Goal: Information Seeking & Learning: Learn about a topic

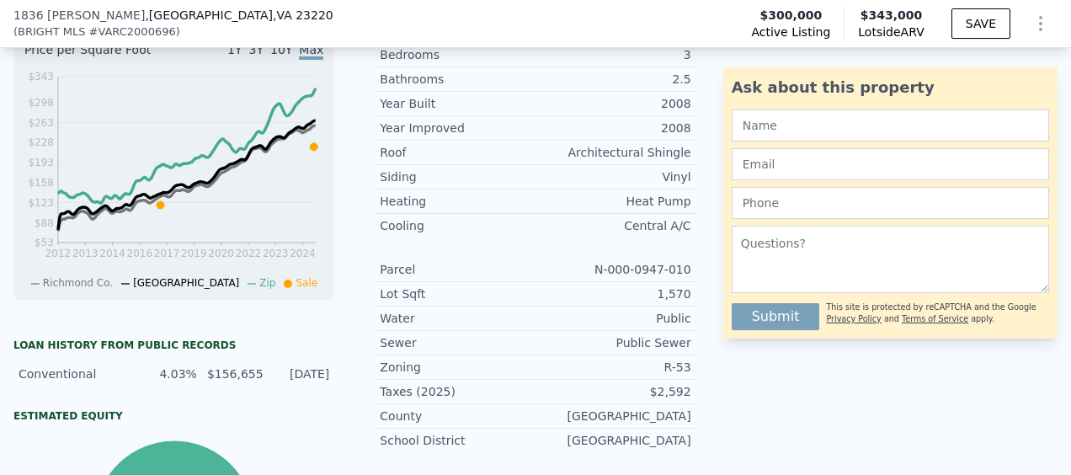
scroll to position [604, 0]
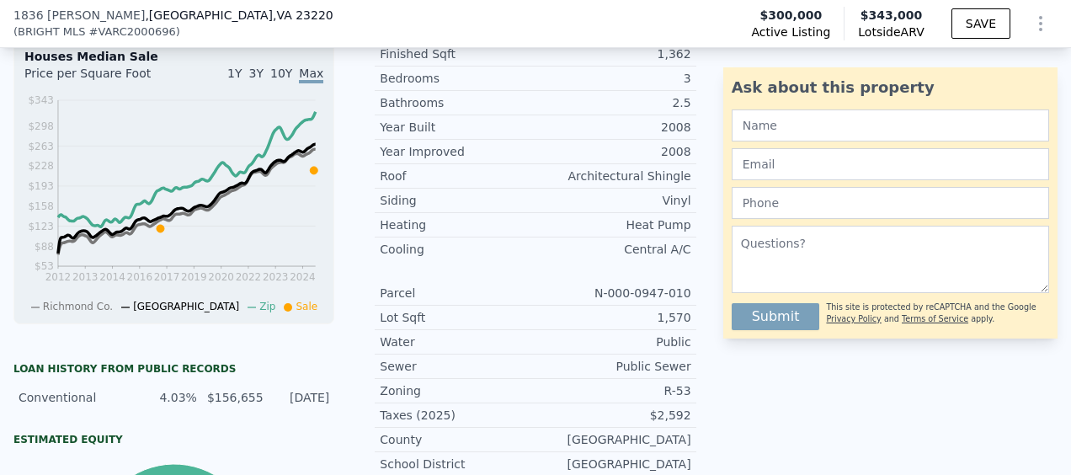
click at [534, 288] on div "Year Improved 2008 Roof Architectural Shingle Siding Vinyl Heating Heat Pump Co…" at bounding box center [535, 307] width 321 height 337
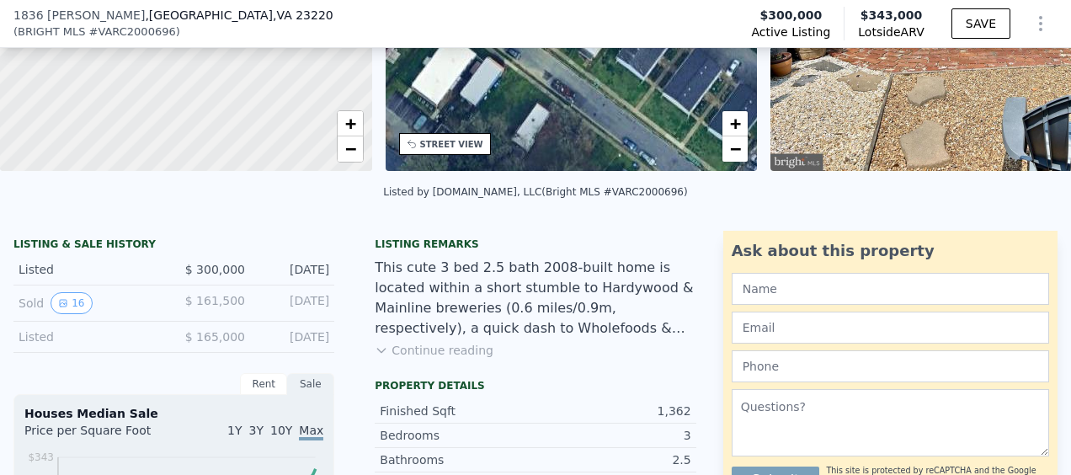
scroll to position [244, 0]
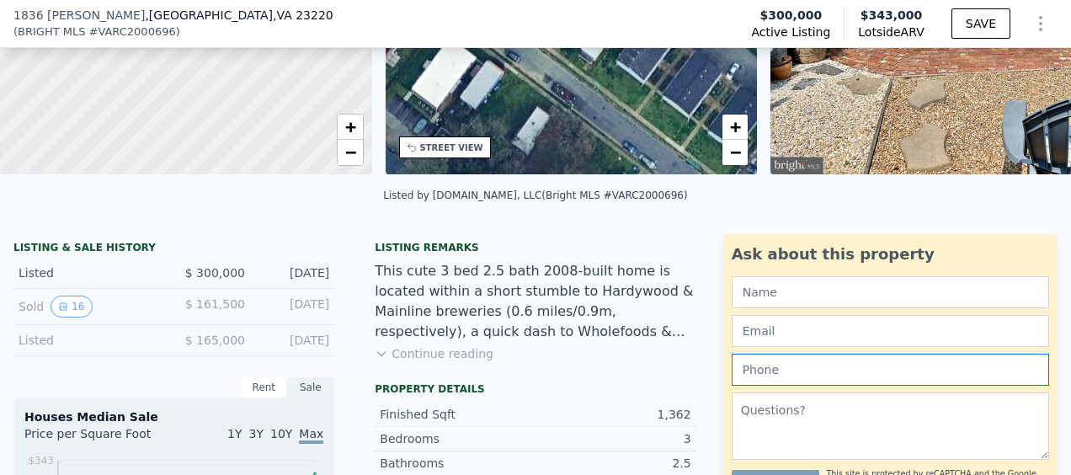
click at [1004, 379] on input "text" at bounding box center [890, 370] width 317 height 32
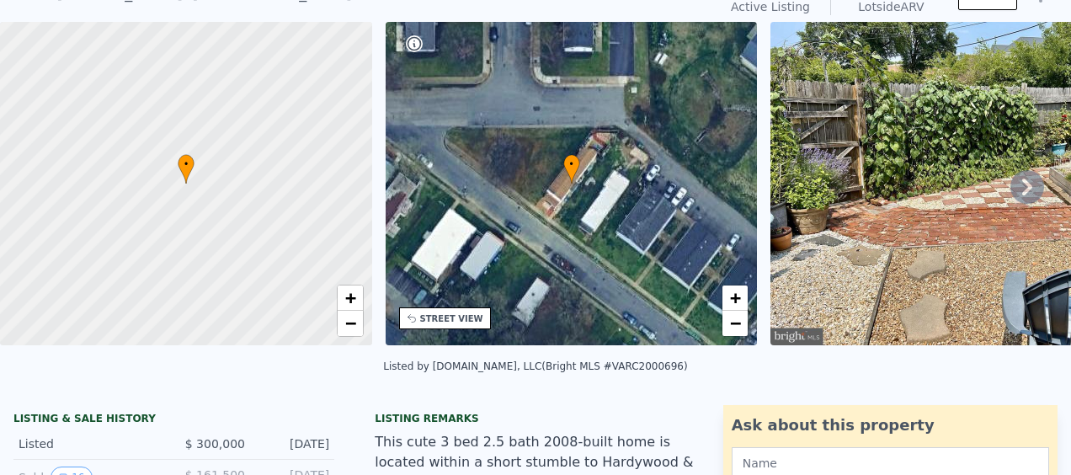
scroll to position [6, 0]
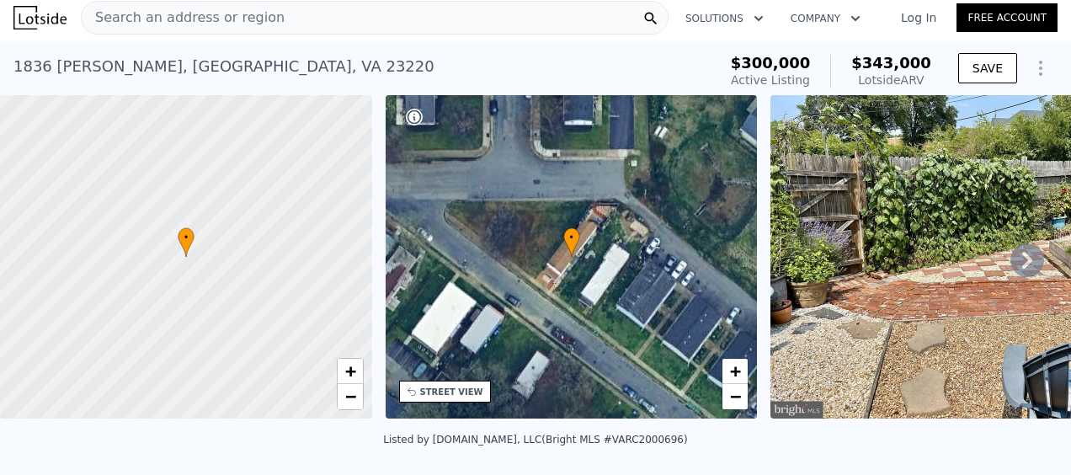
click at [1022, 269] on icon at bounding box center [1027, 260] width 10 height 17
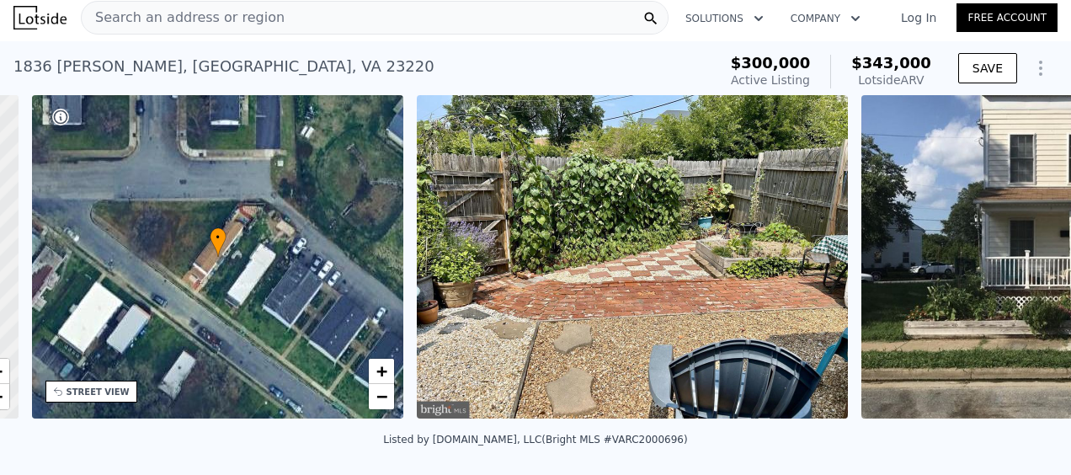
scroll to position [0, 391]
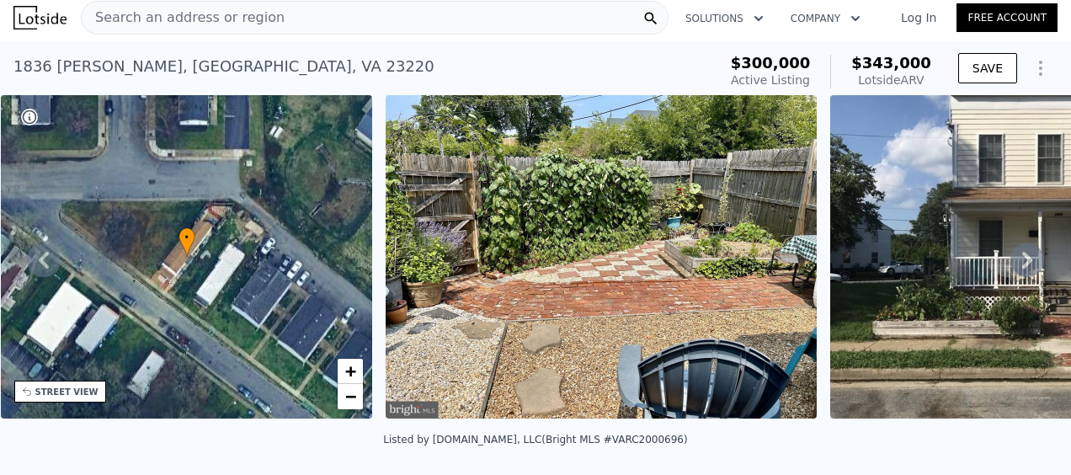
click at [1022, 269] on icon at bounding box center [1027, 260] width 10 height 17
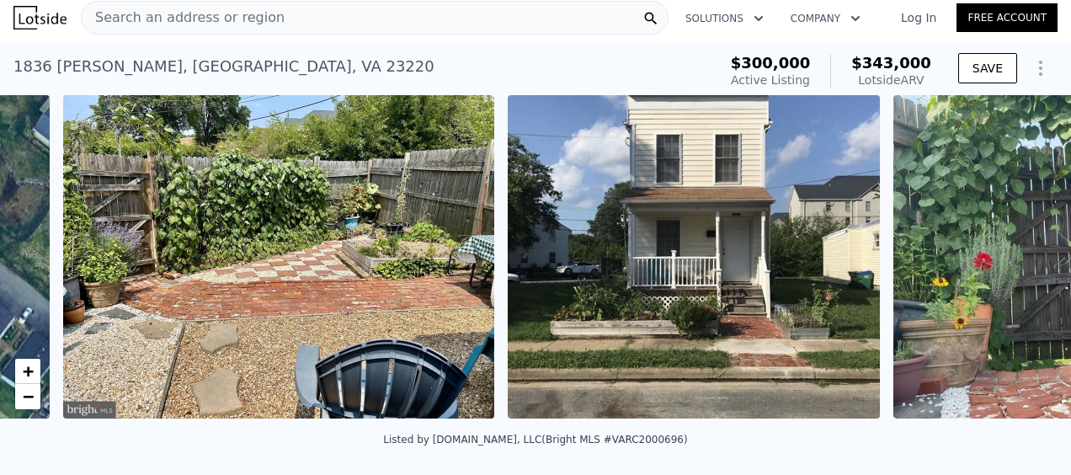
scroll to position [0, 770]
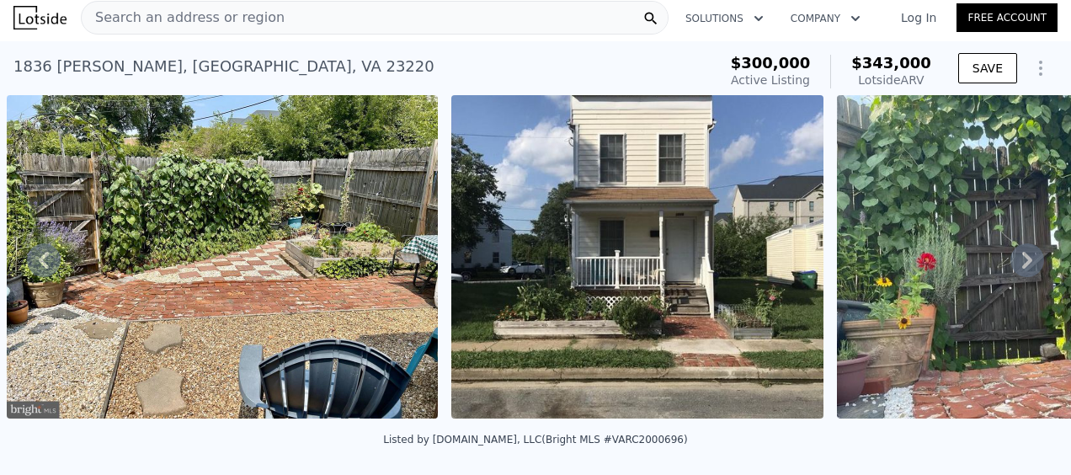
click at [1014, 263] on icon at bounding box center [1027, 260] width 34 height 34
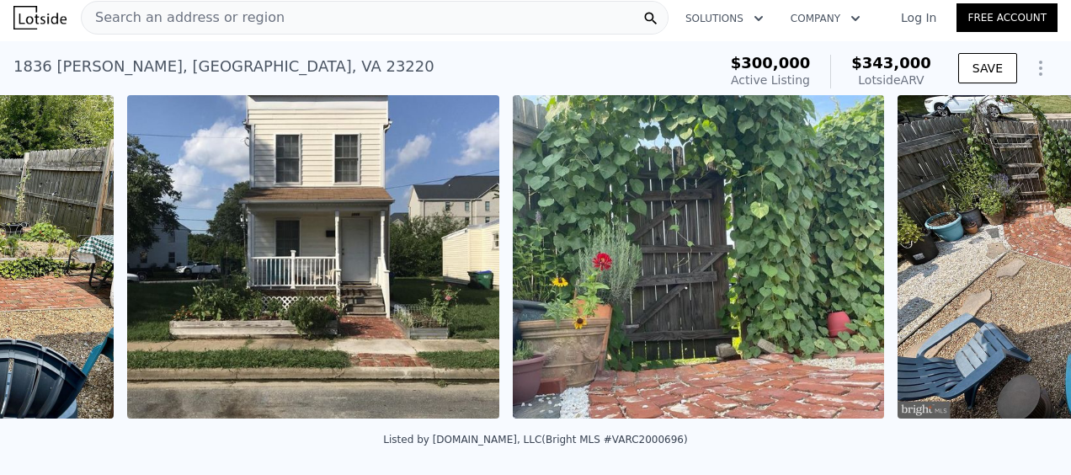
scroll to position [0, 1215]
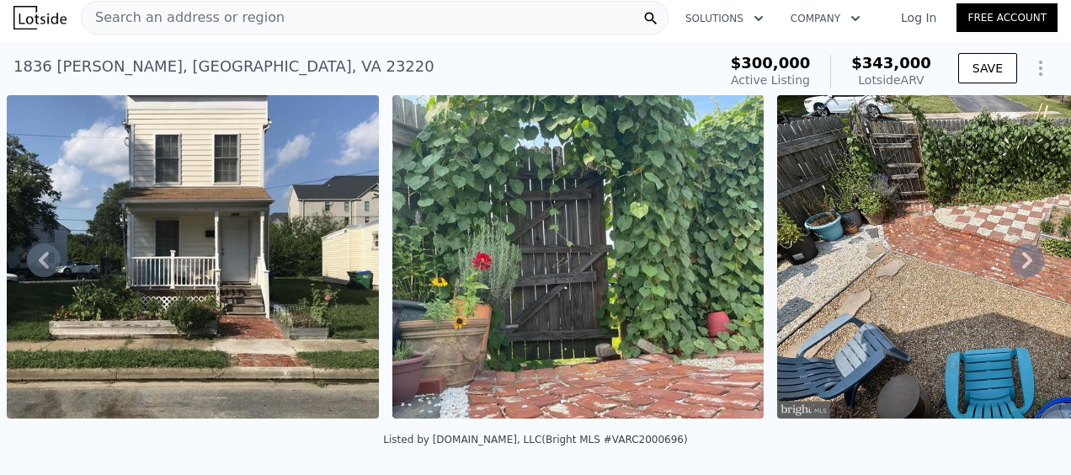
click at [1013, 266] on icon at bounding box center [1027, 260] width 34 height 34
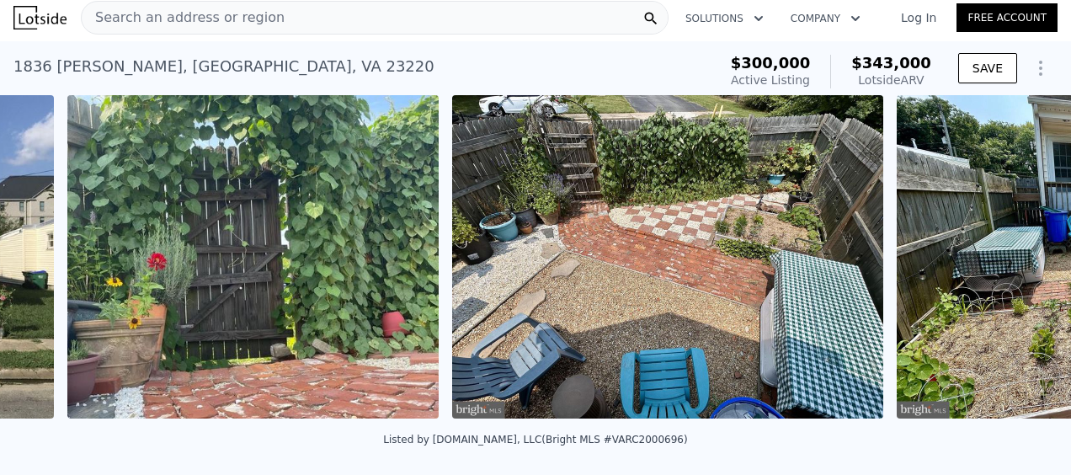
scroll to position [0, 1599]
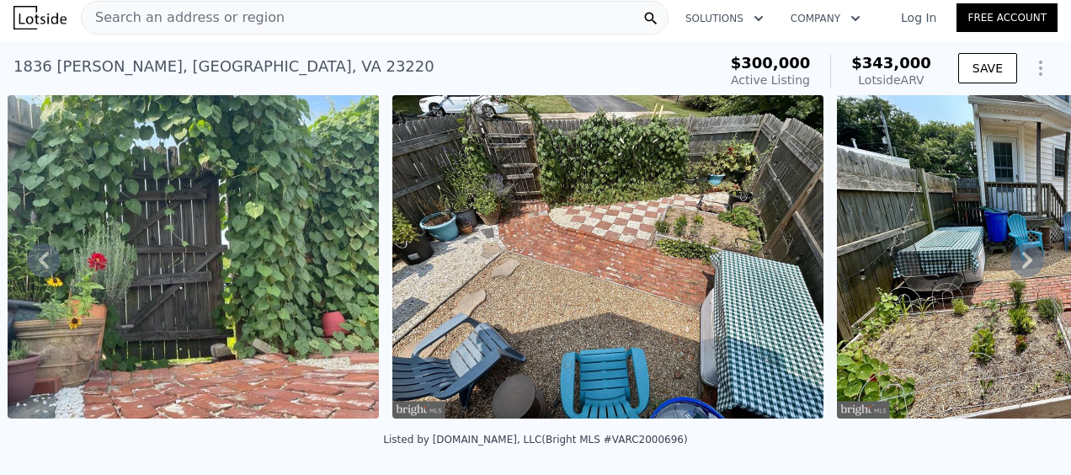
click at [1010, 266] on icon at bounding box center [1027, 260] width 34 height 34
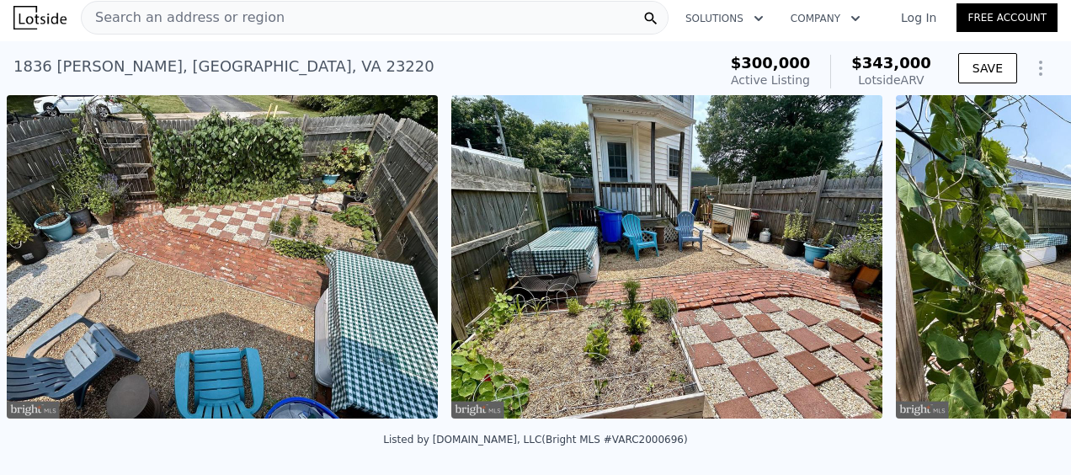
scroll to position [0, 1985]
click at [1010, 268] on icon at bounding box center [1027, 260] width 34 height 34
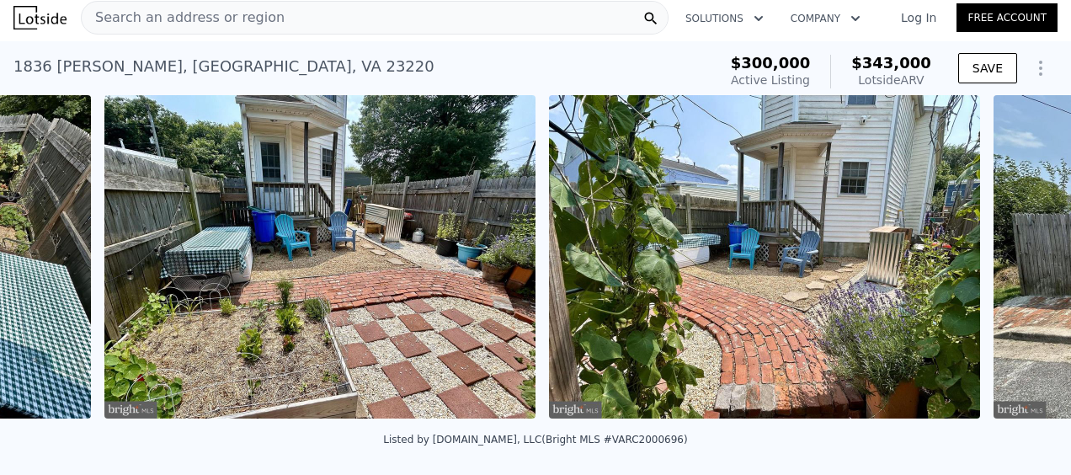
scroll to position [0, 2429]
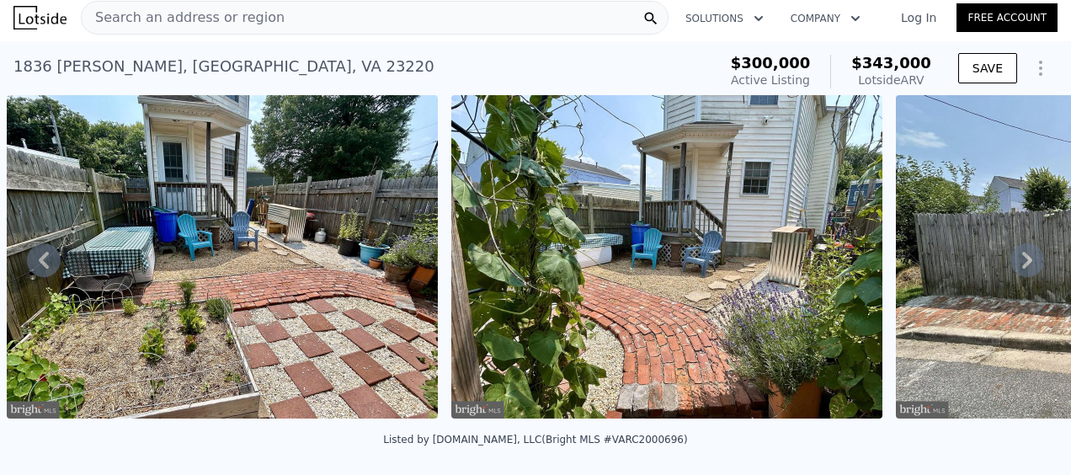
click at [1010, 268] on icon at bounding box center [1027, 260] width 34 height 34
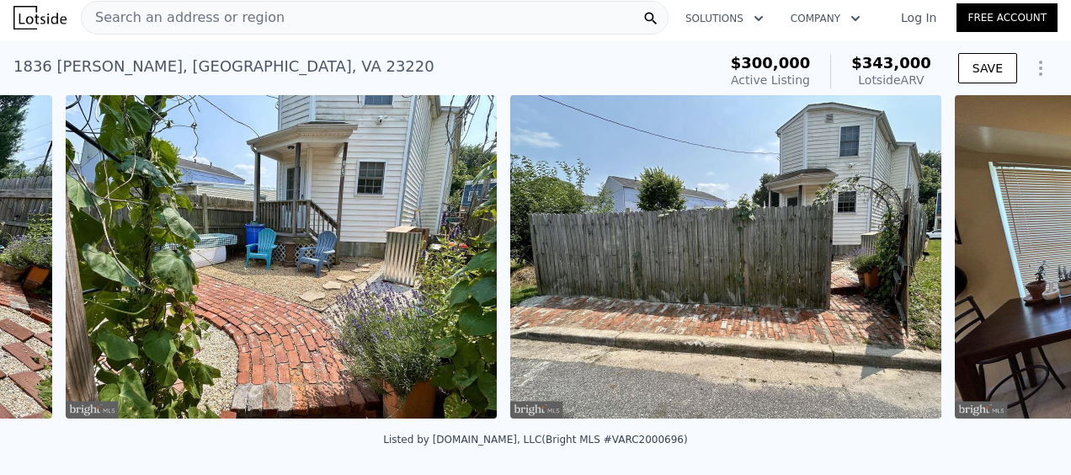
scroll to position [0, 2874]
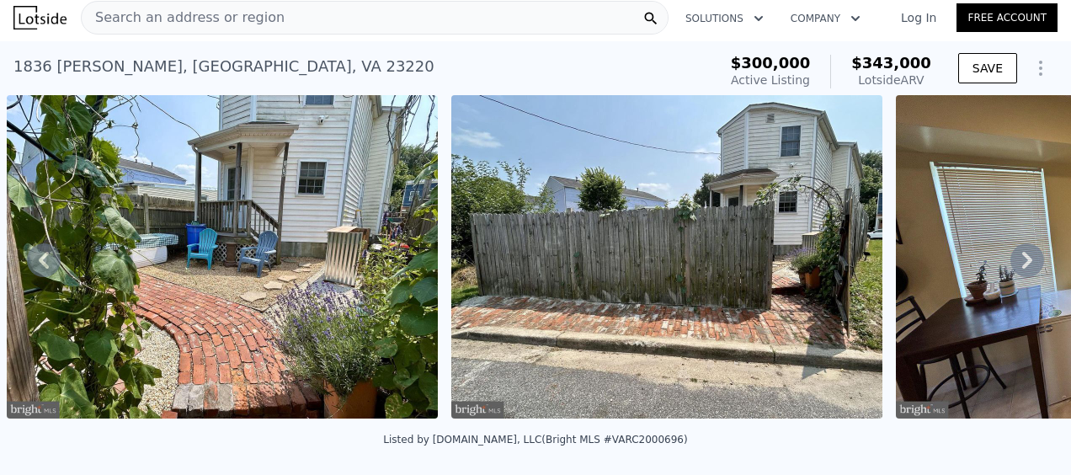
click at [1012, 264] on icon at bounding box center [1027, 260] width 34 height 34
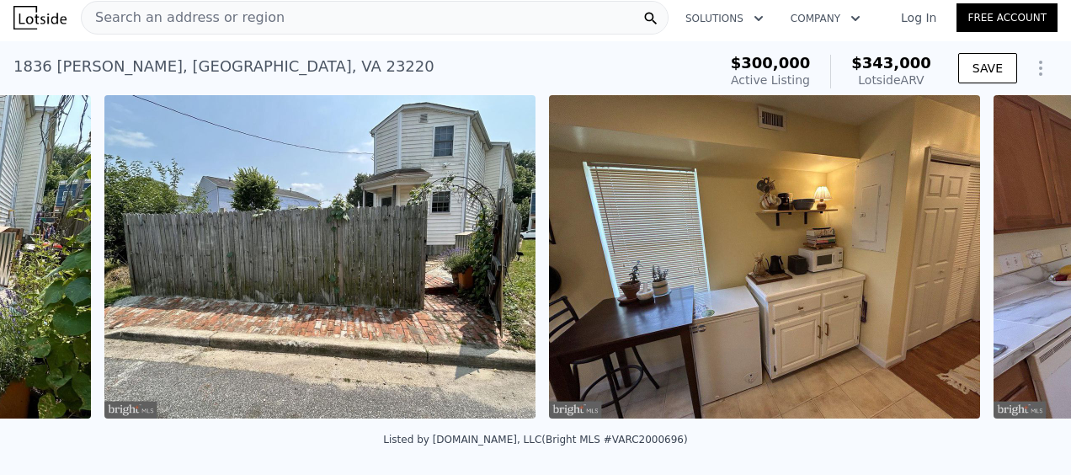
scroll to position [0, 3318]
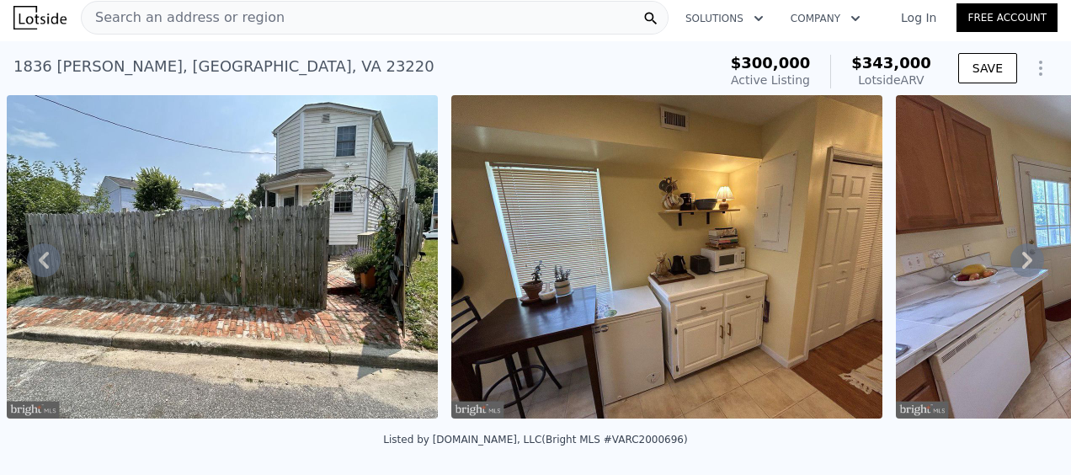
click at [1022, 268] on icon at bounding box center [1027, 260] width 10 height 17
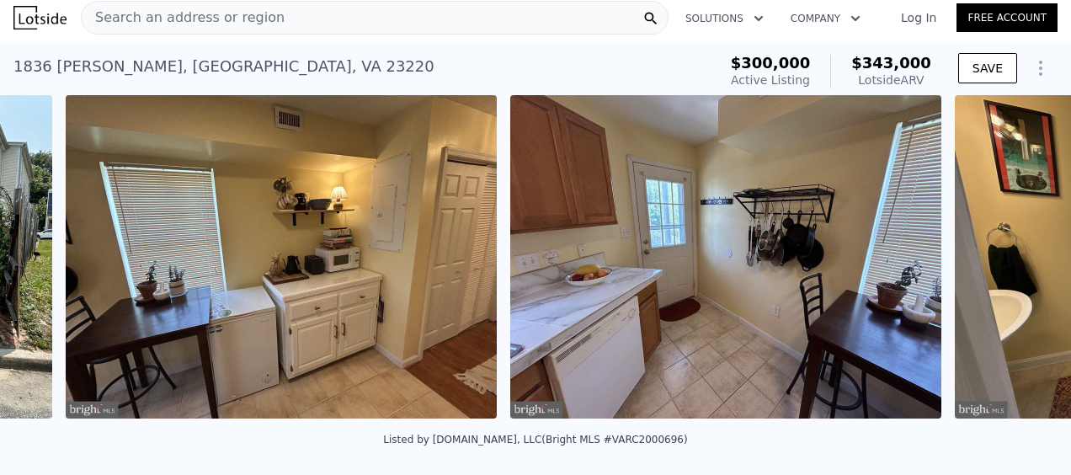
scroll to position [0, 3763]
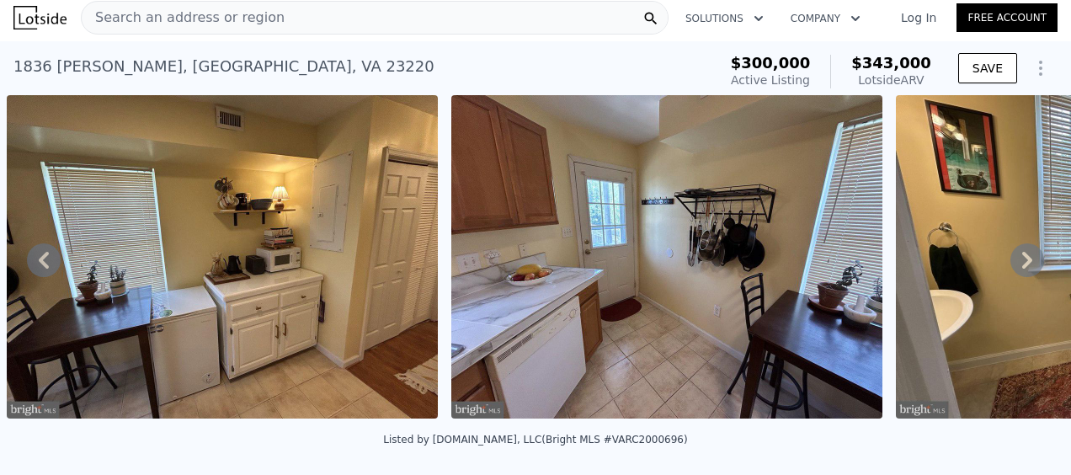
click at [1014, 265] on icon at bounding box center [1027, 260] width 34 height 34
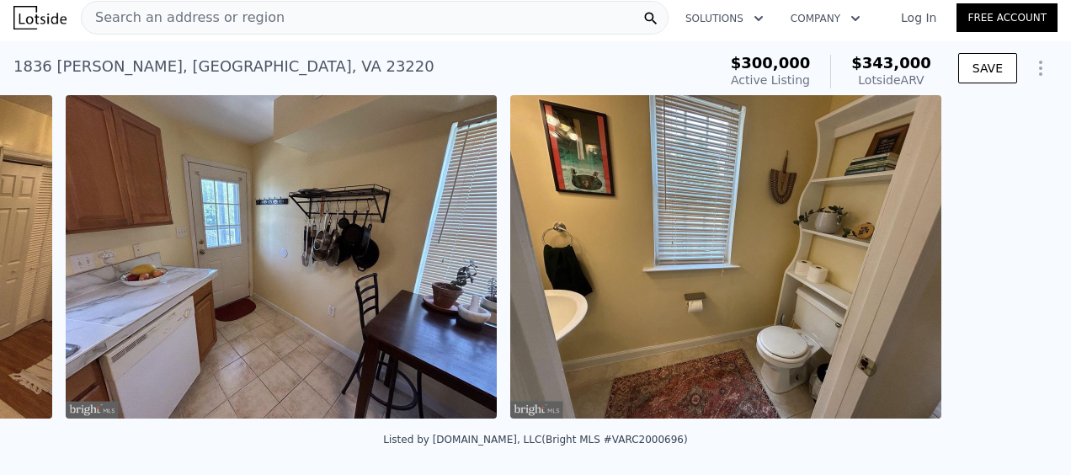
scroll to position [0, 4207]
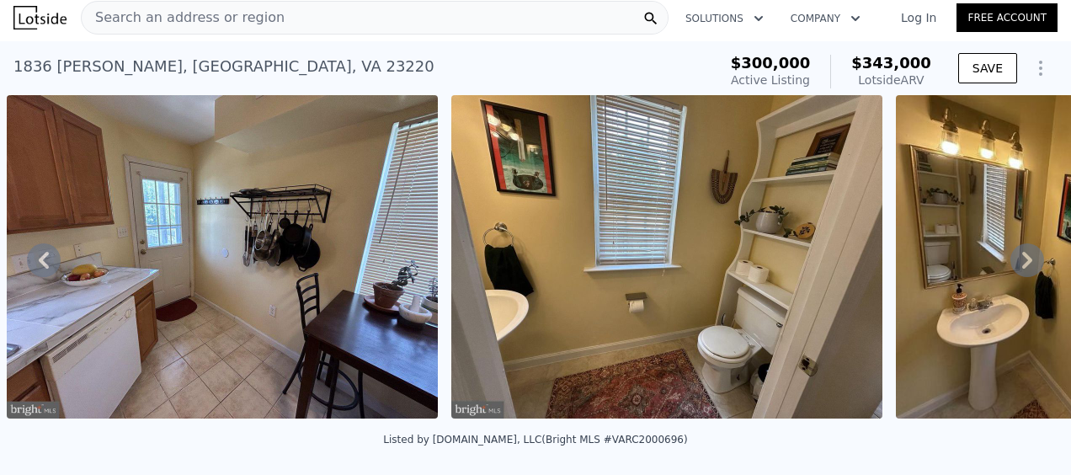
click at [1010, 266] on icon at bounding box center [1027, 260] width 34 height 34
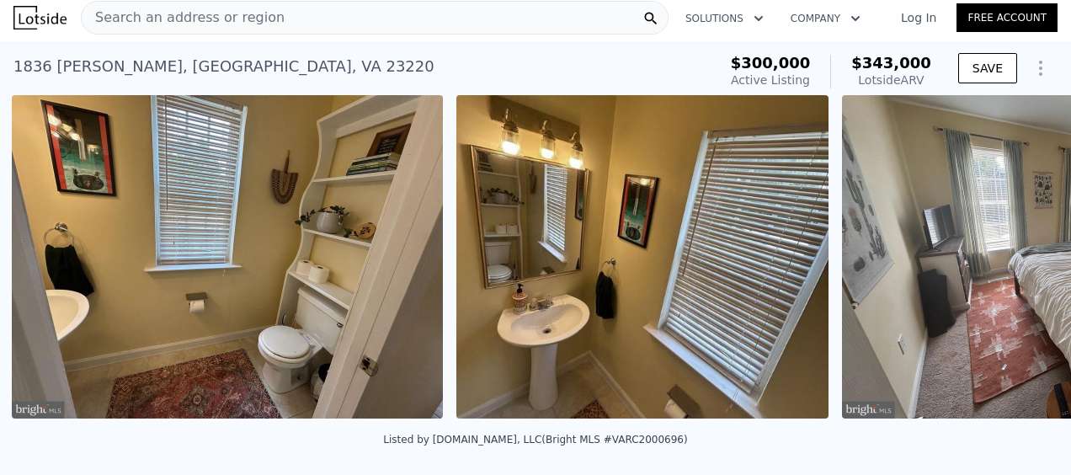
scroll to position [0, 4652]
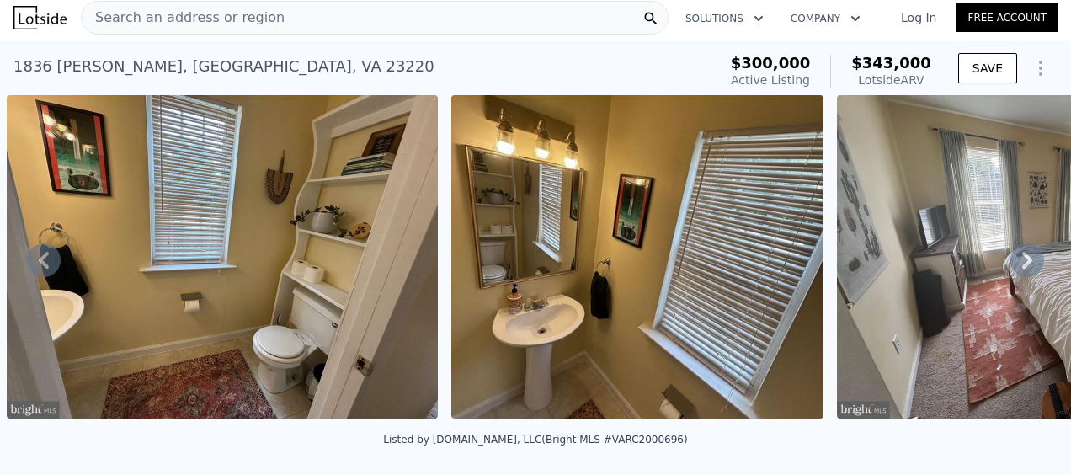
click at [1010, 263] on icon at bounding box center [1027, 260] width 34 height 34
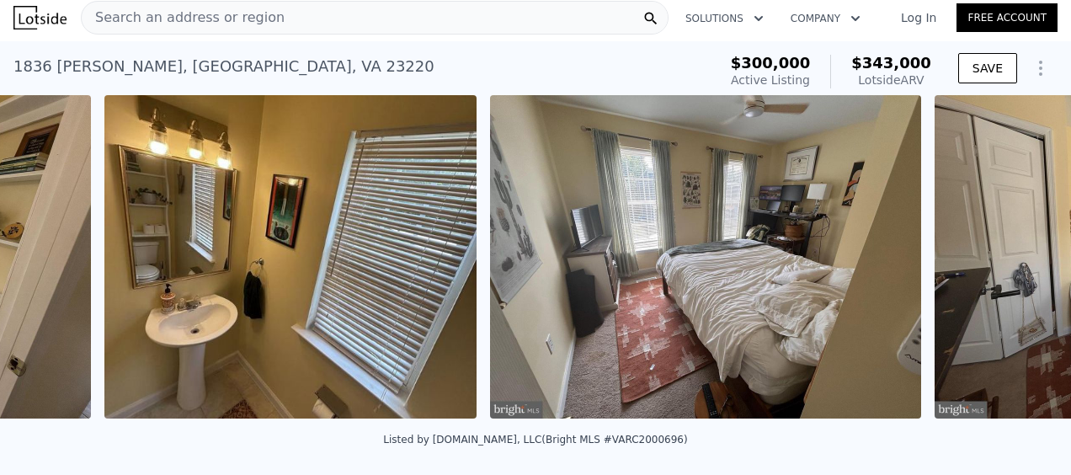
scroll to position [0, 5096]
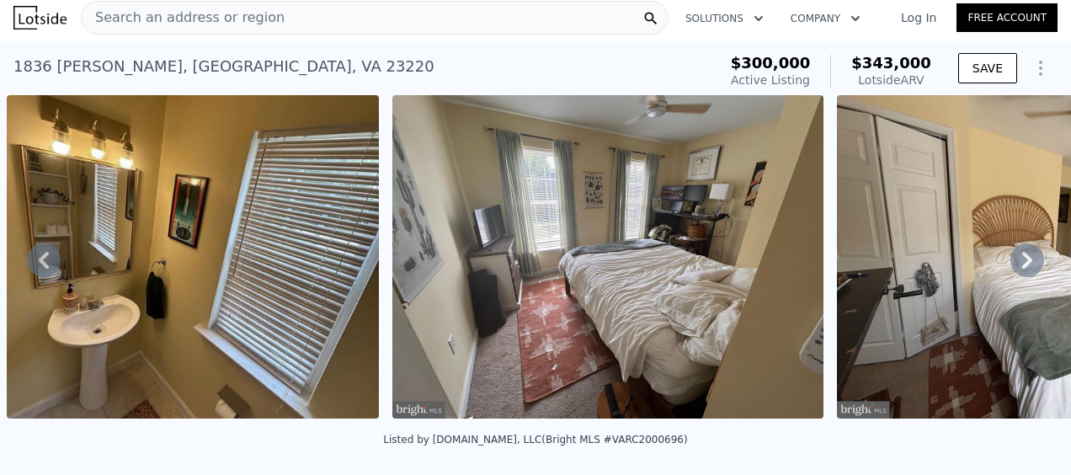
click at [1022, 258] on icon at bounding box center [1027, 260] width 10 height 17
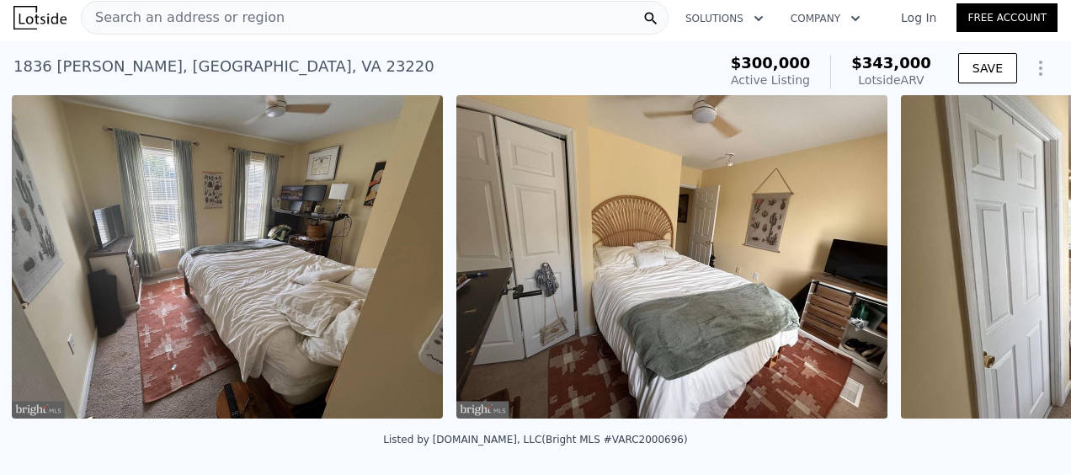
scroll to position [0, 5482]
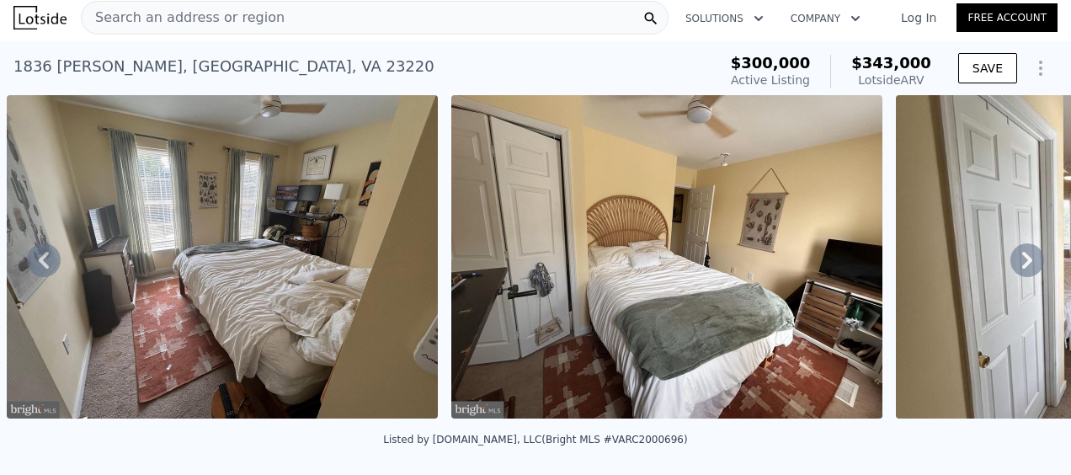
click at [1010, 263] on icon at bounding box center [1027, 260] width 34 height 34
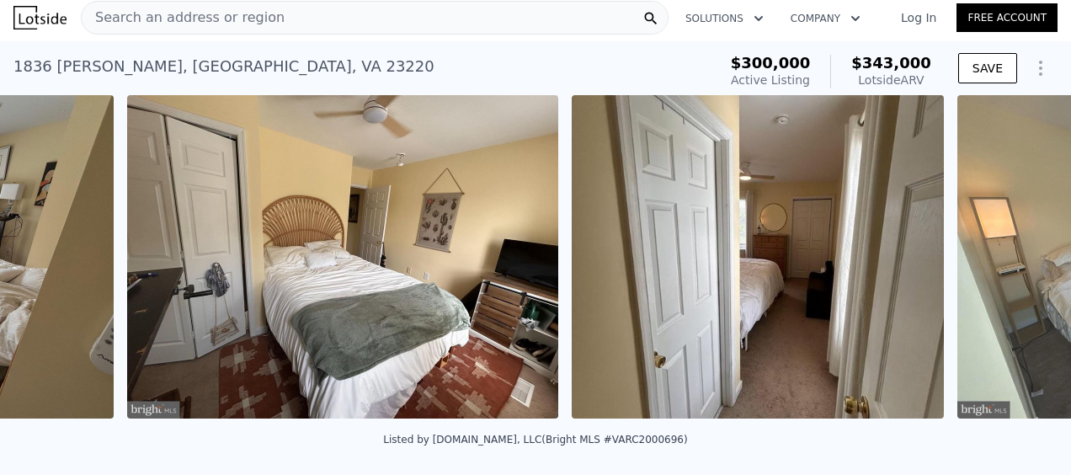
scroll to position [0, 5926]
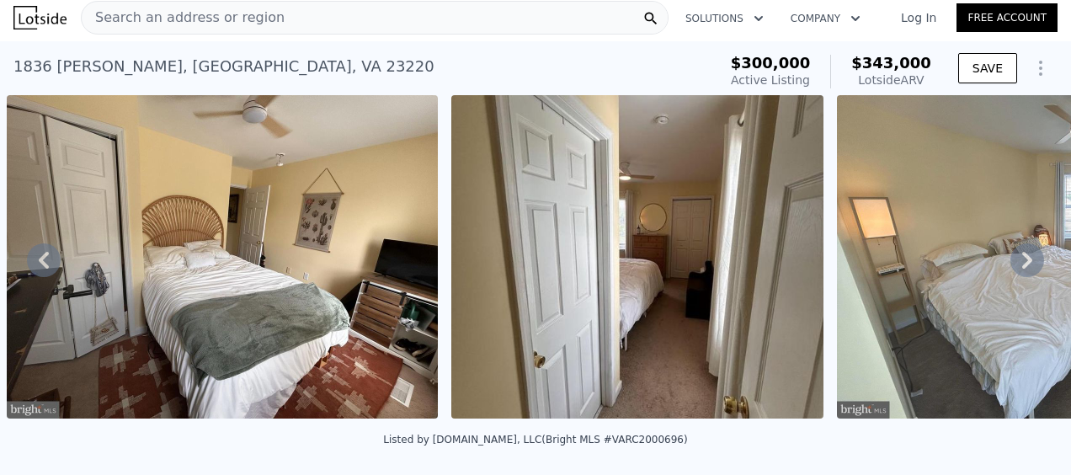
click at [1014, 266] on icon at bounding box center [1027, 260] width 34 height 34
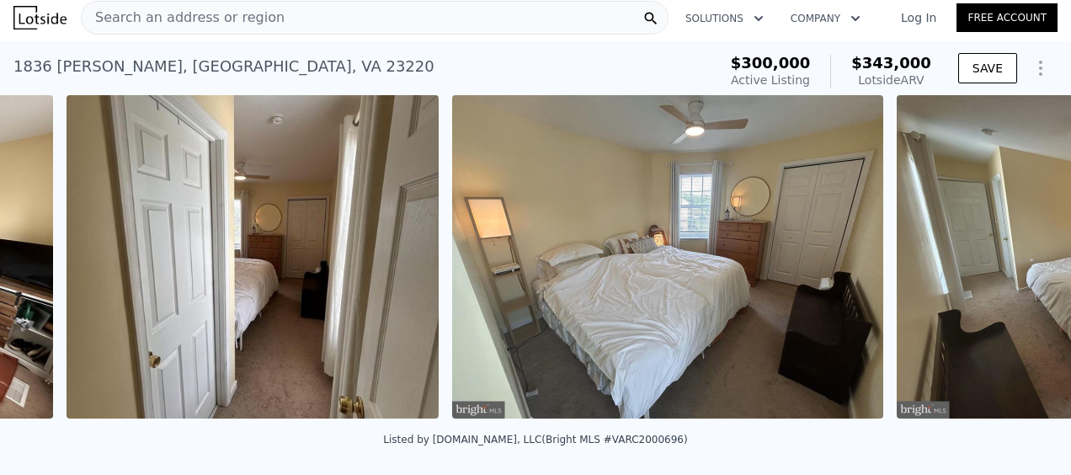
scroll to position [0, 6371]
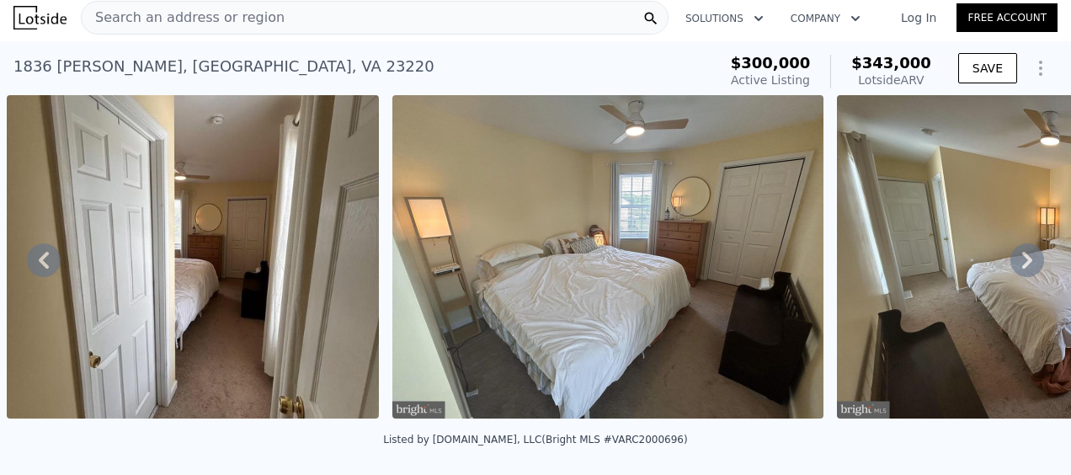
click at [1012, 268] on icon at bounding box center [1027, 260] width 34 height 34
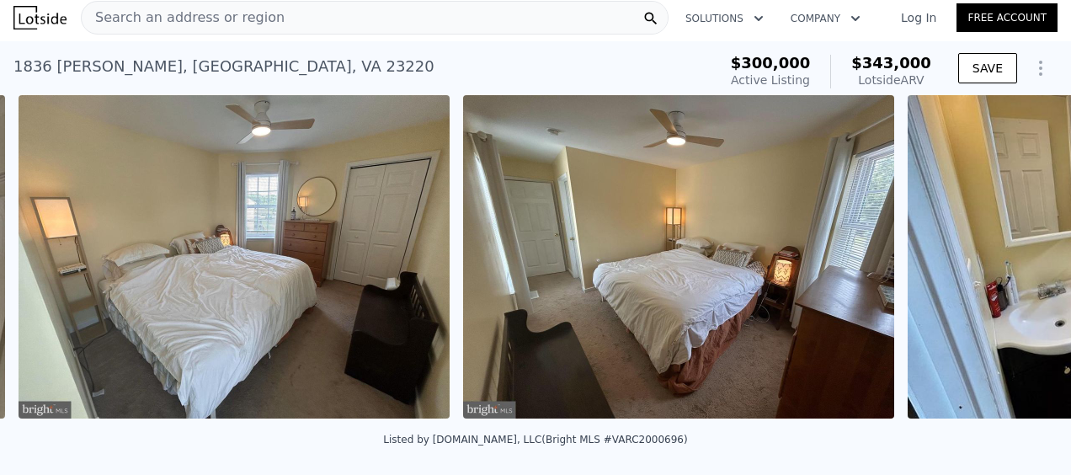
scroll to position [0, 6755]
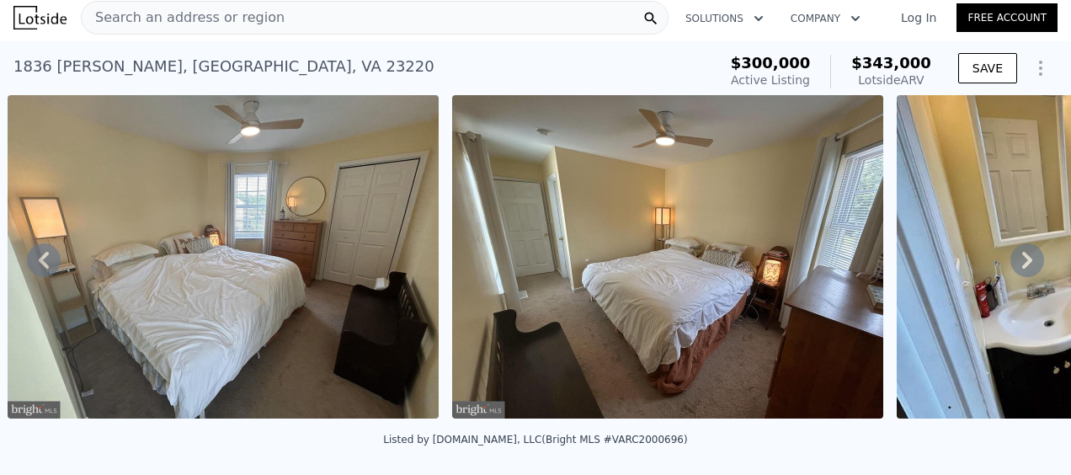
click at [1010, 269] on icon at bounding box center [1027, 260] width 34 height 34
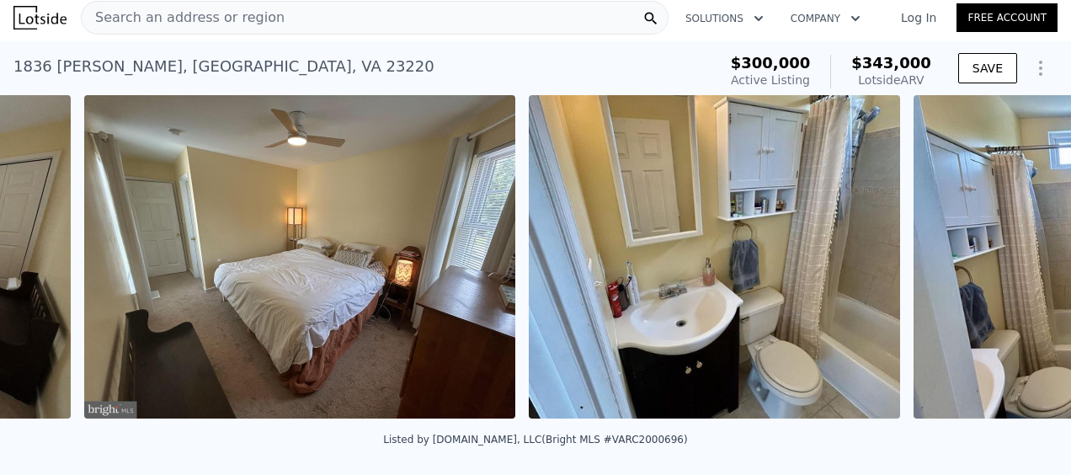
scroll to position [0, 7200]
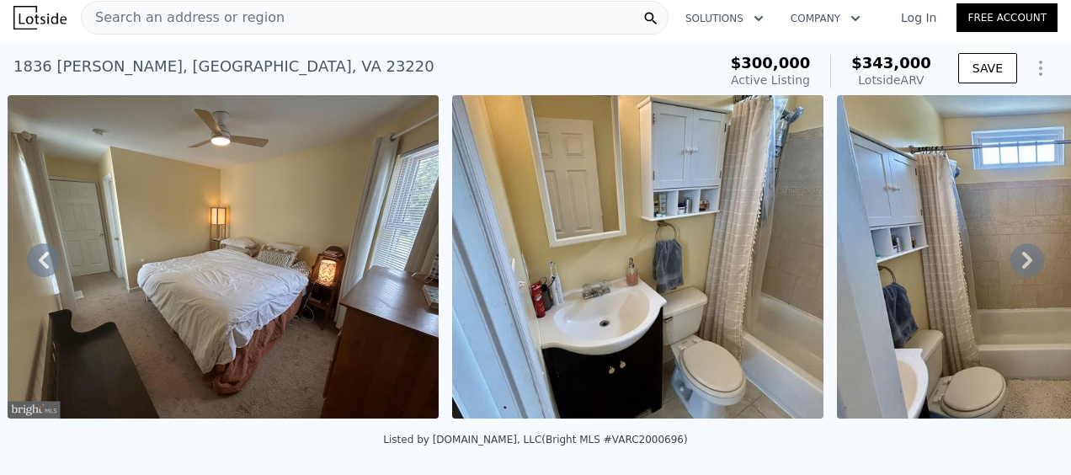
click at [1022, 269] on icon at bounding box center [1027, 260] width 10 height 17
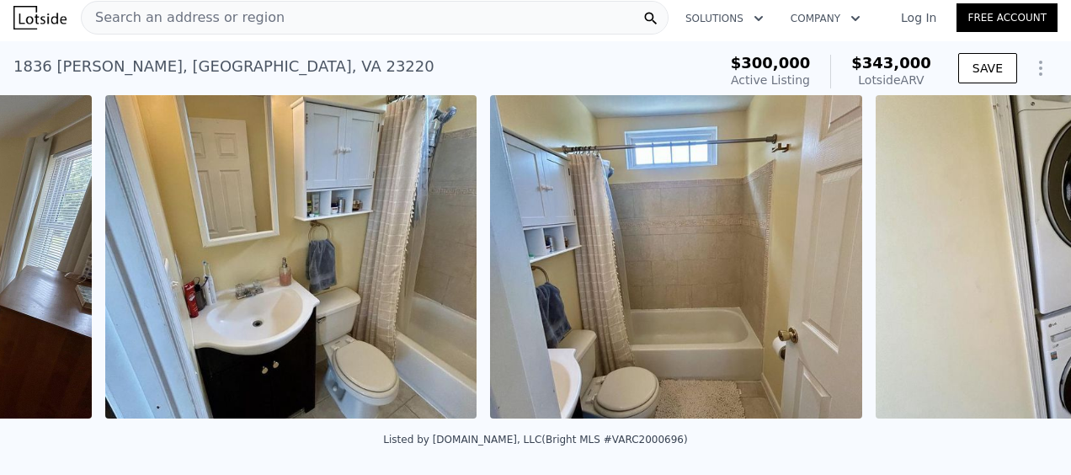
scroll to position [0, 7644]
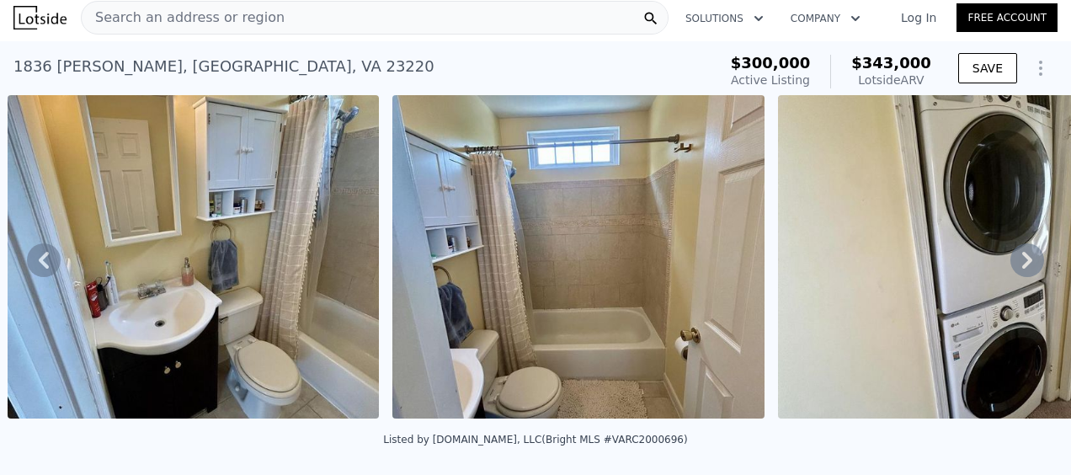
click at [1010, 268] on icon at bounding box center [1027, 260] width 34 height 34
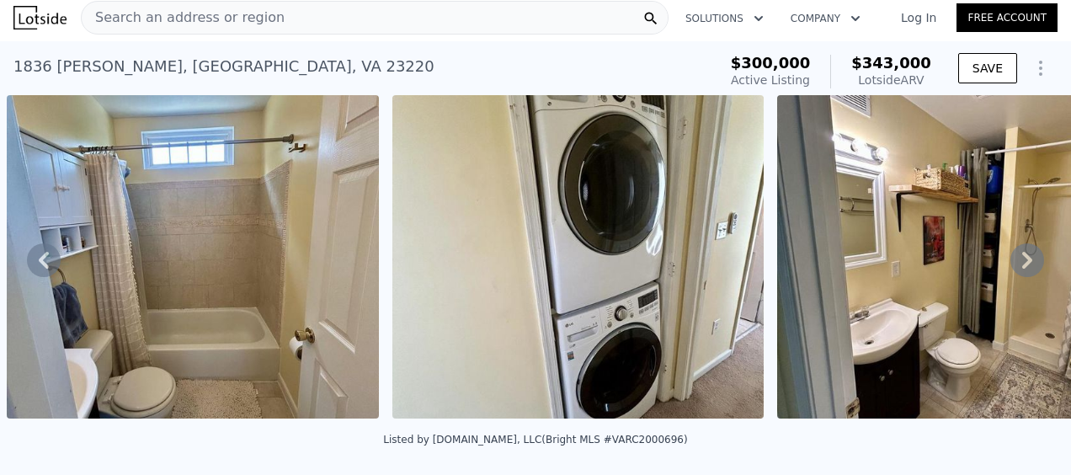
click at [1013, 267] on icon at bounding box center [1027, 260] width 34 height 34
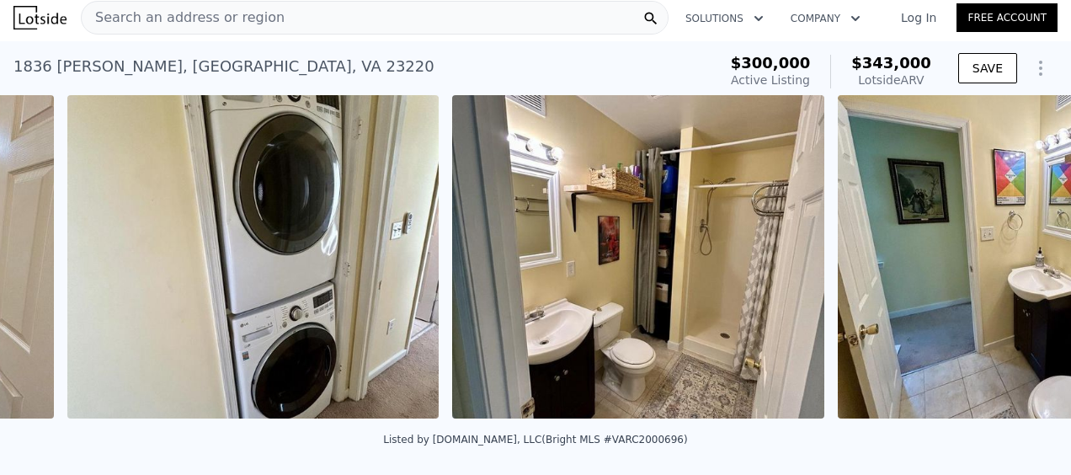
scroll to position [0, 8414]
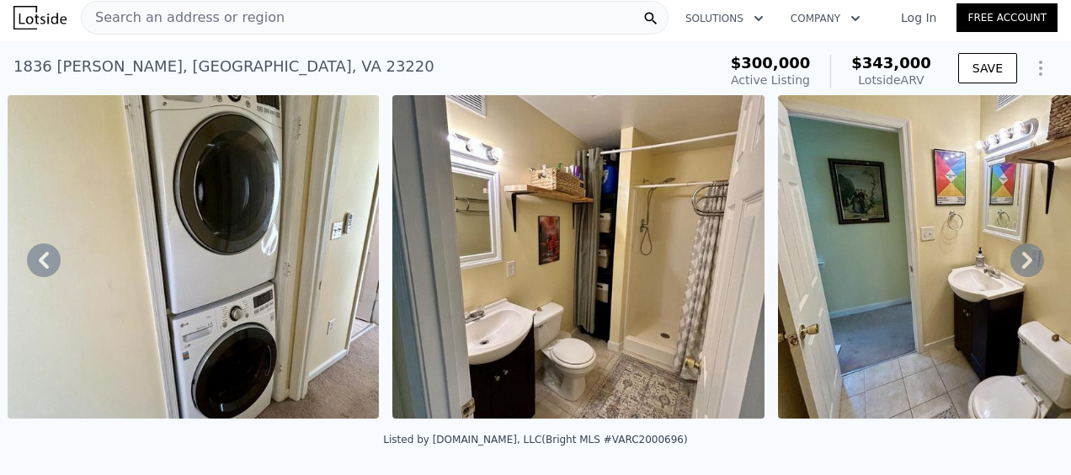
click at [1010, 265] on icon at bounding box center [1027, 260] width 34 height 34
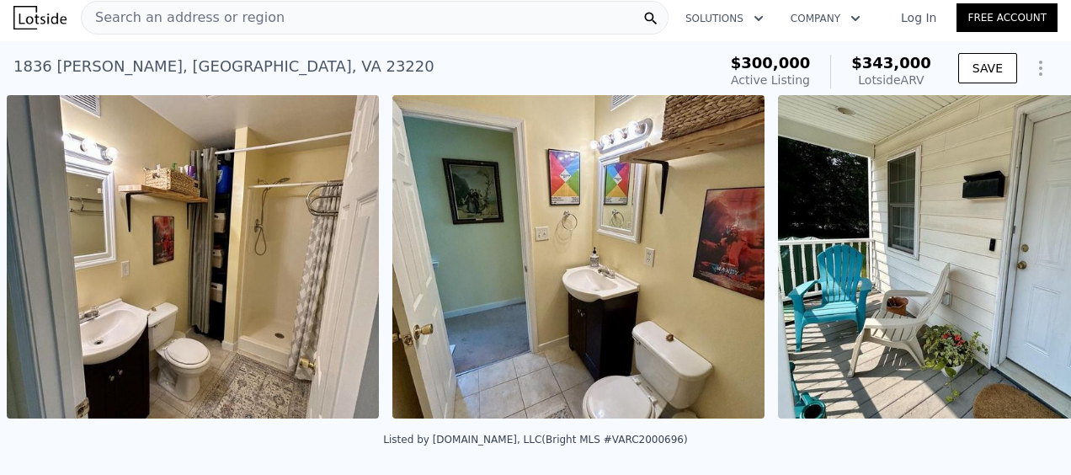
scroll to position [0, 8800]
click at [1010, 268] on icon at bounding box center [1027, 260] width 34 height 34
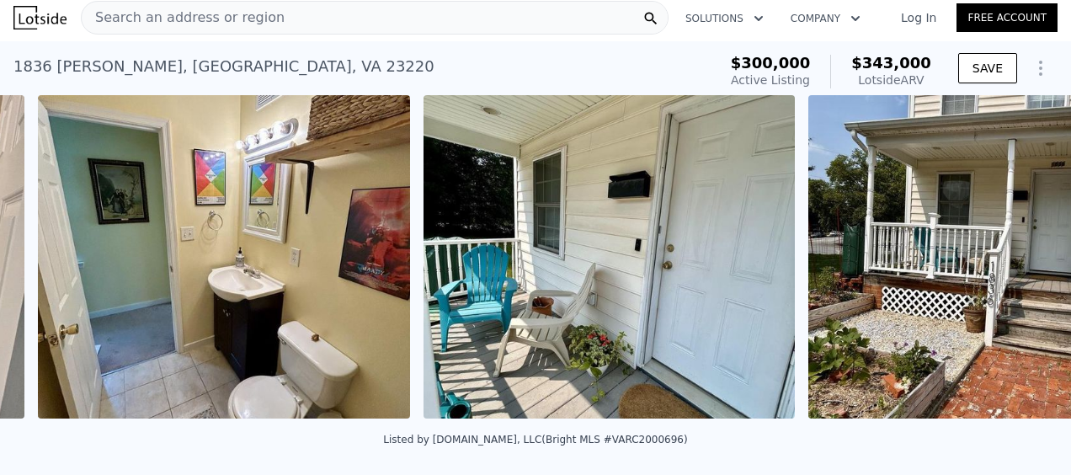
scroll to position [0, 9186]
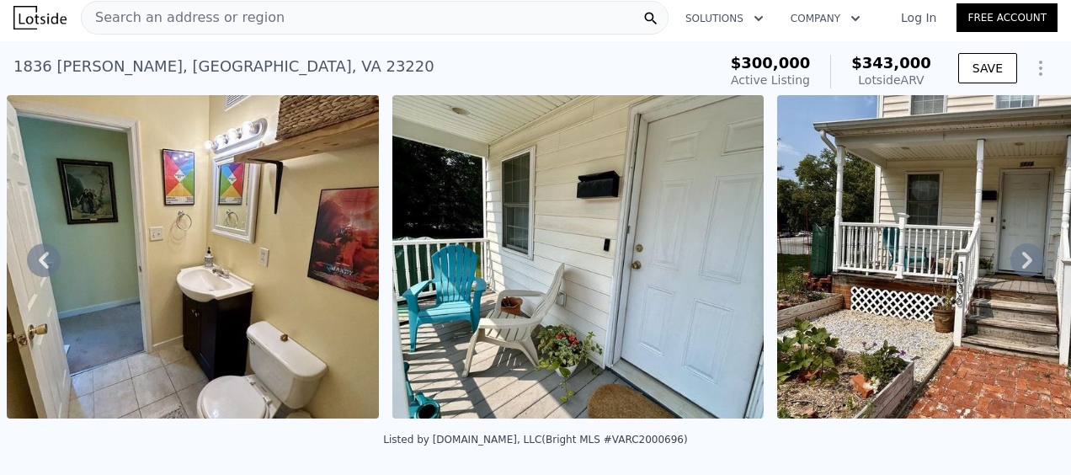
click at [1010, 267] on icon at bounding box center [1027, 260] width 34 height 34
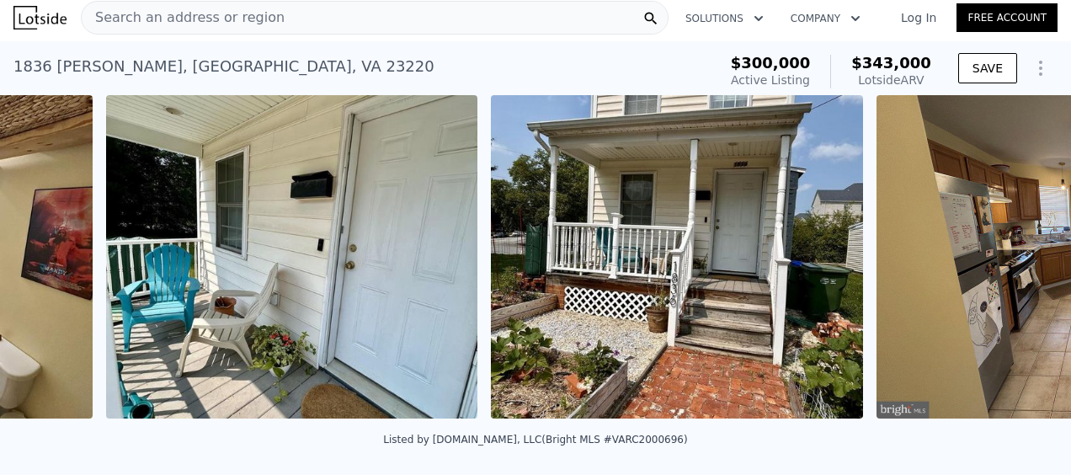
scroll to position [0, 9570]
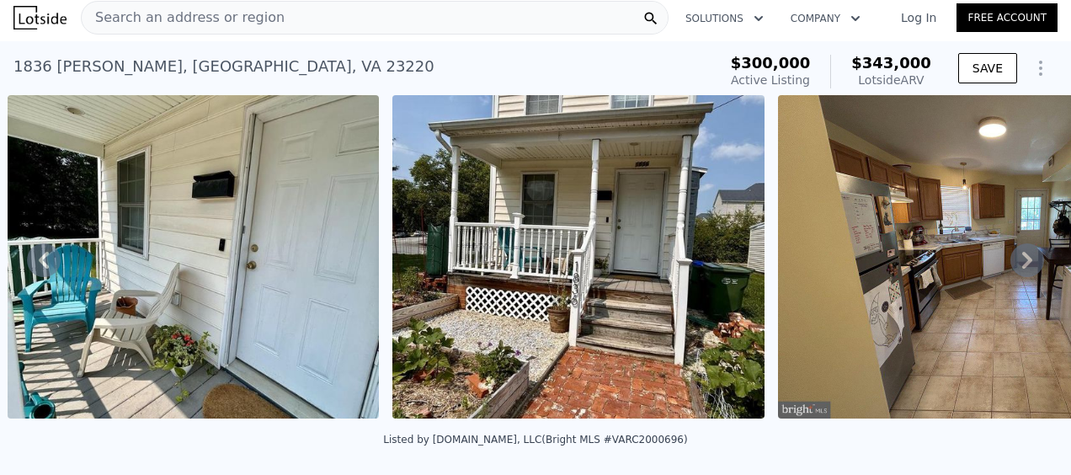
click at [1022, 268] on icon at bounding box center [1027, 260] width 10 height 17
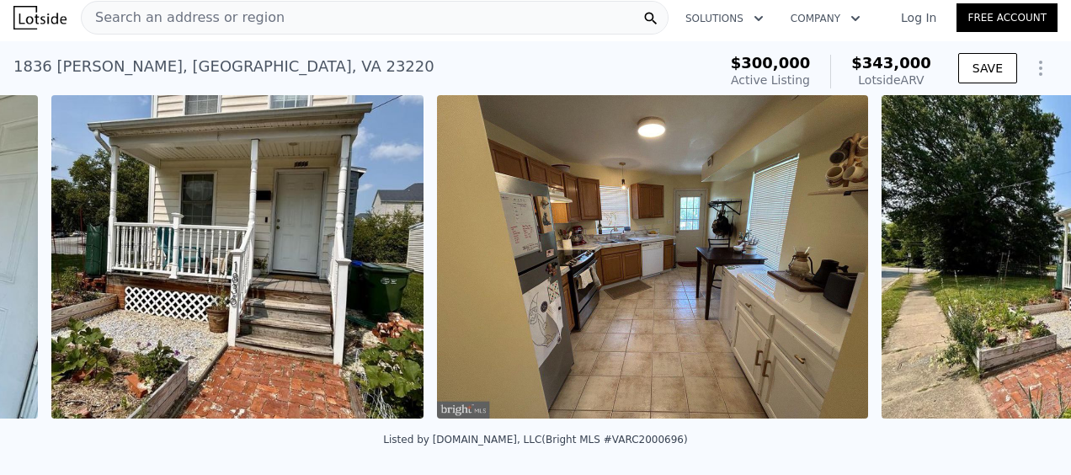
scroll to position [0, 9956]
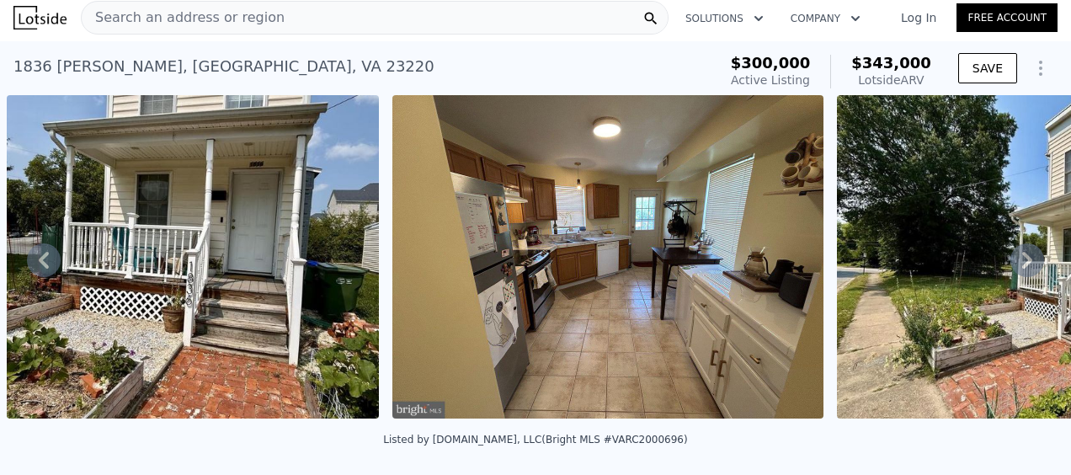
click at [1010, 266] on icon at bounding box center [1027, 260] width 34 height 34
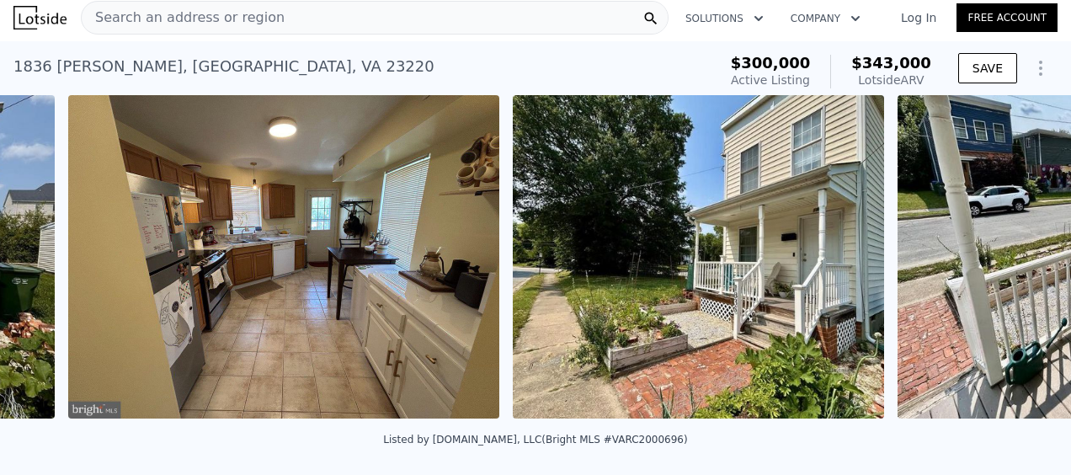
scroll to position [0, 10340]
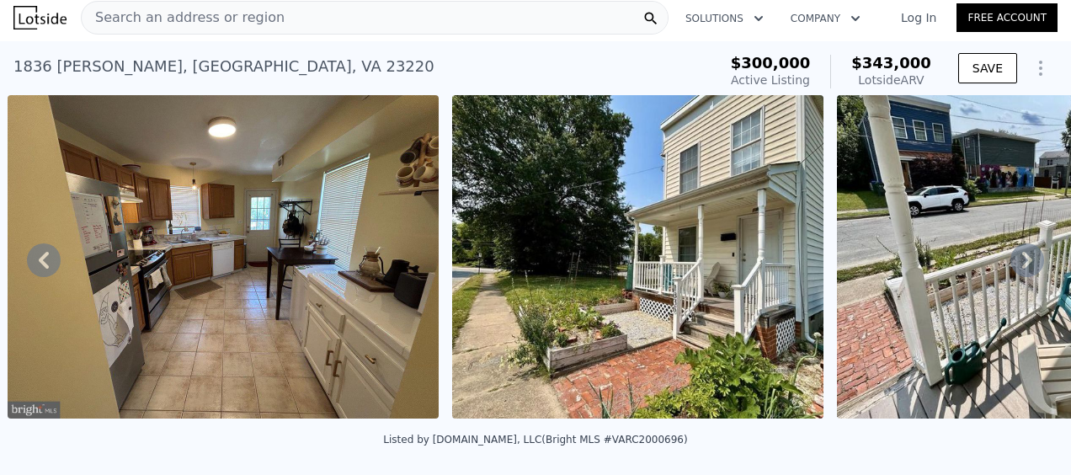
click at [1010, 269] on icon at bounding box center [1027, 260] width 34 height 34
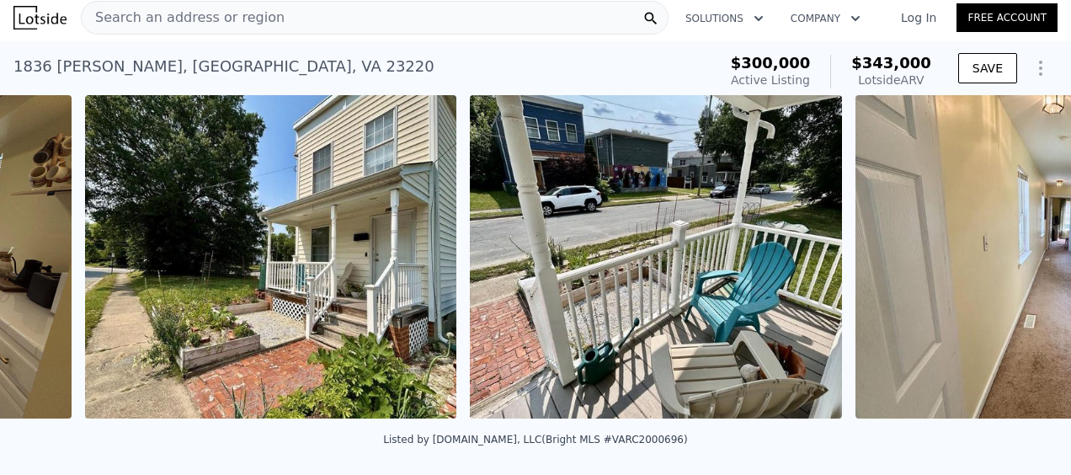
scroll to position [0, 10785]
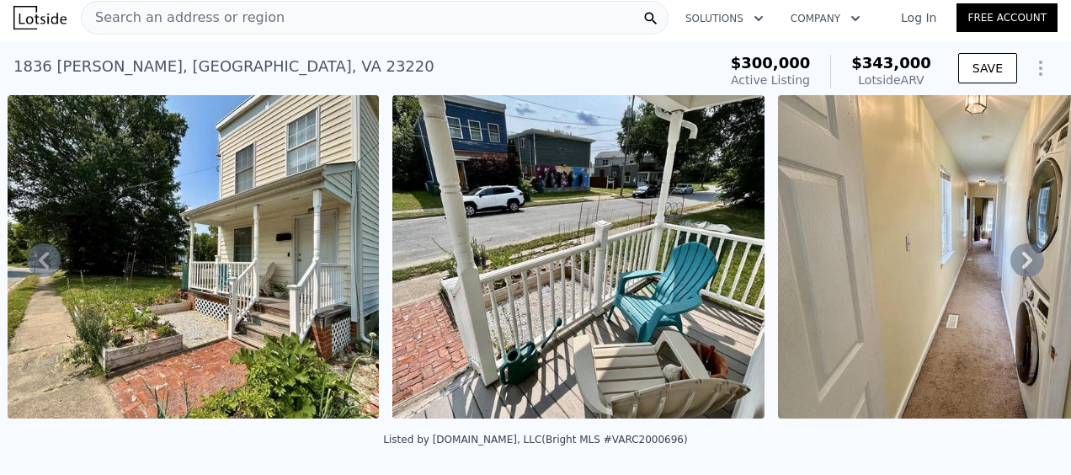
click at [1010, 260] on icon at bounding box center [1027, 260] width 34 height 34
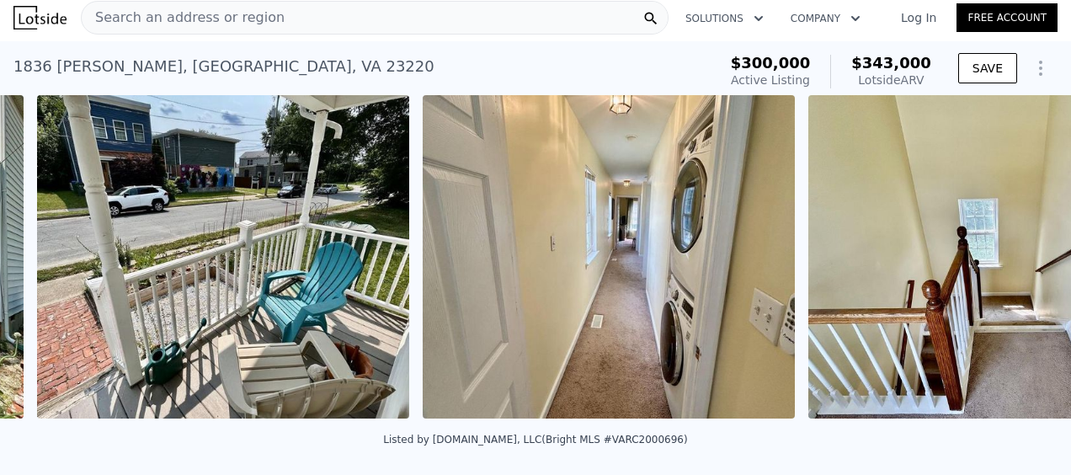
scroll to position [0, 11170]
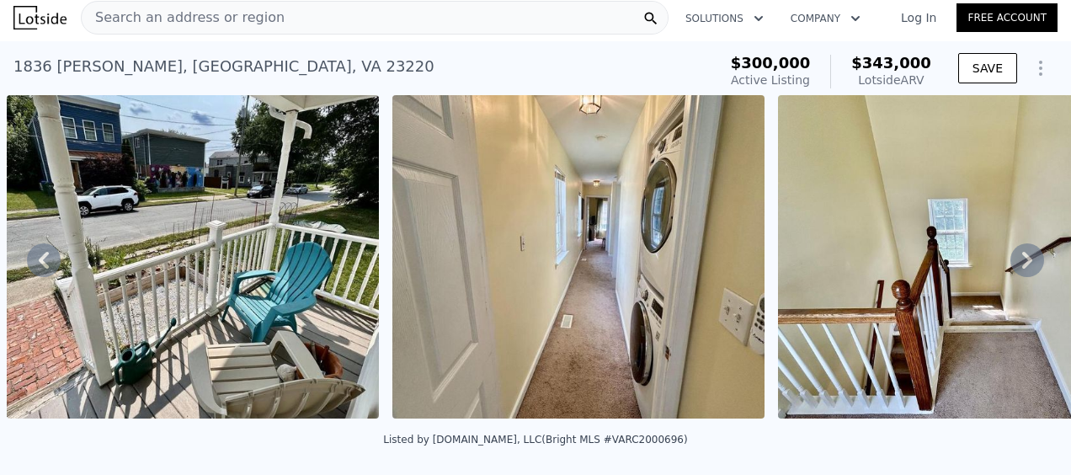
click at [1010, 264] on icon at bounding box center [1027, 260] width 34 height 34
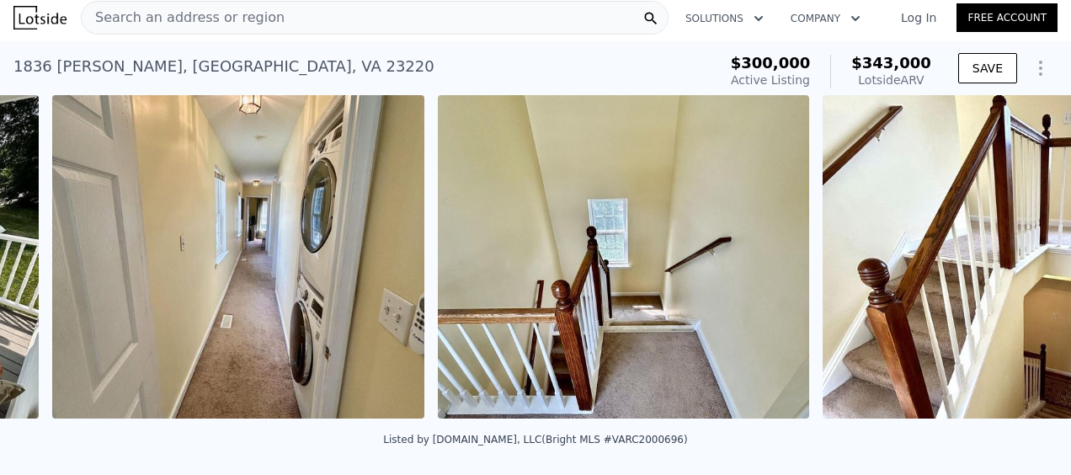
scroll to position [0, 11556]
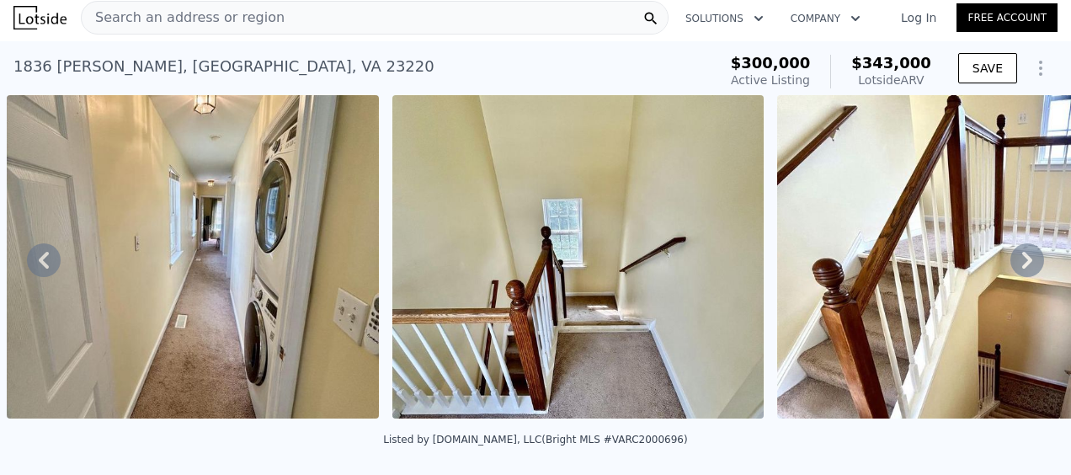
click at [1014, 264] on icon at bounding box center [1027, 260] width 34 height 34
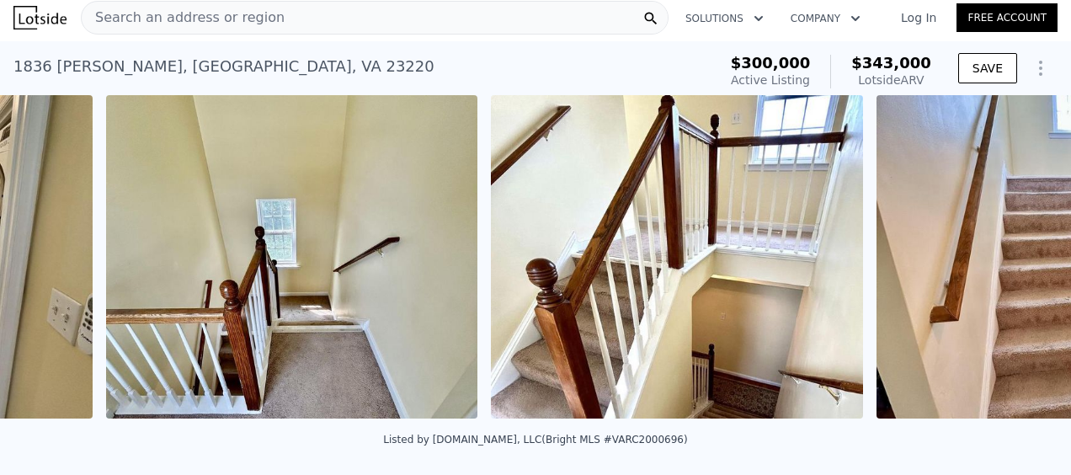
scroll to position [0, 11941]
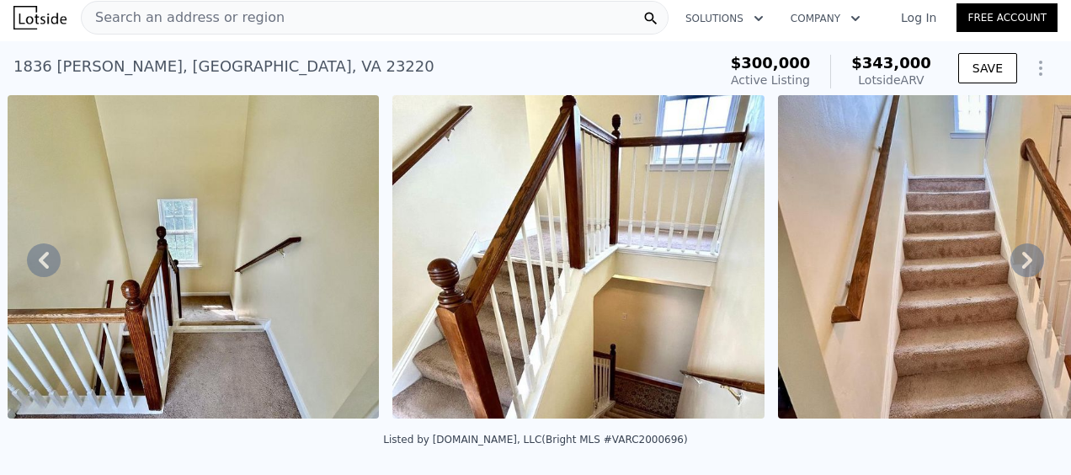
click at [1014, 266] on icon at bounding box center [1027, 260] width 34 height 34
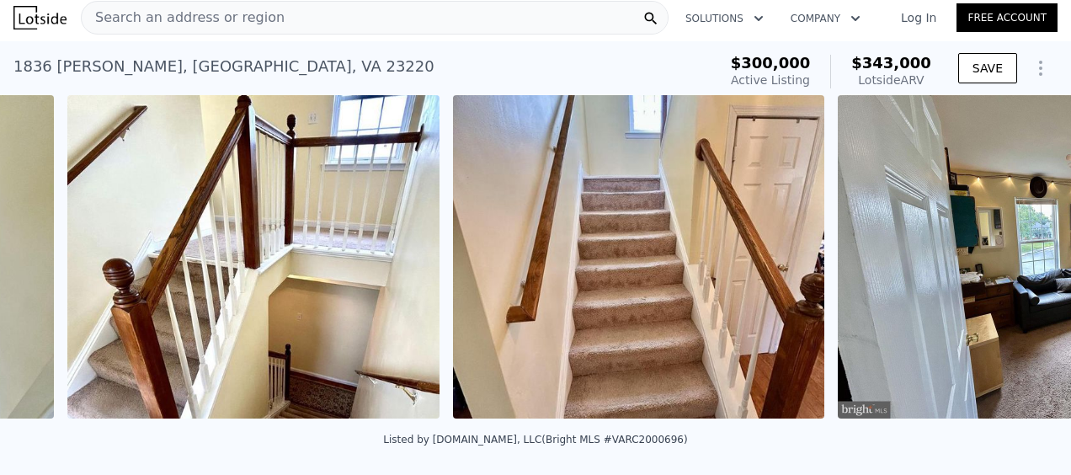
scroll to position [0, 12326]
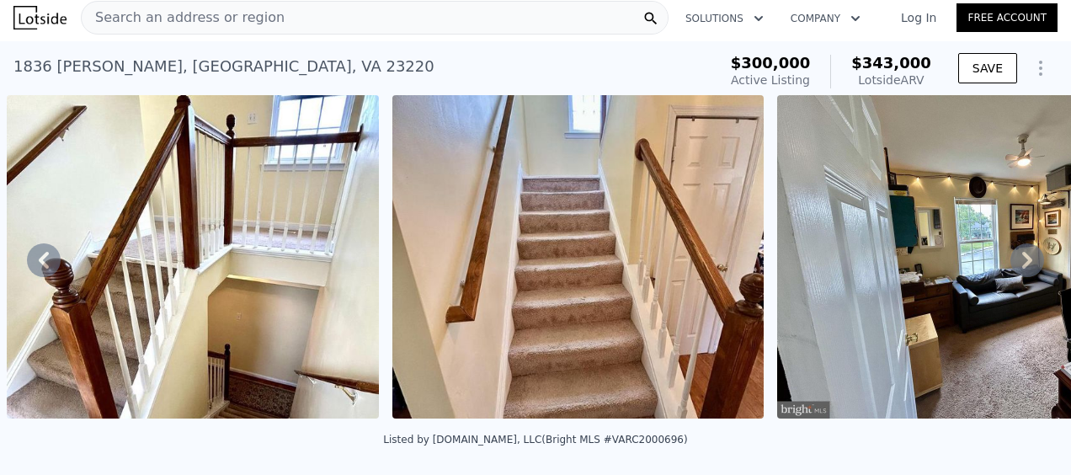
click at [1014, 265] on icon at bounding box center [1027, 260] width 34 height 34
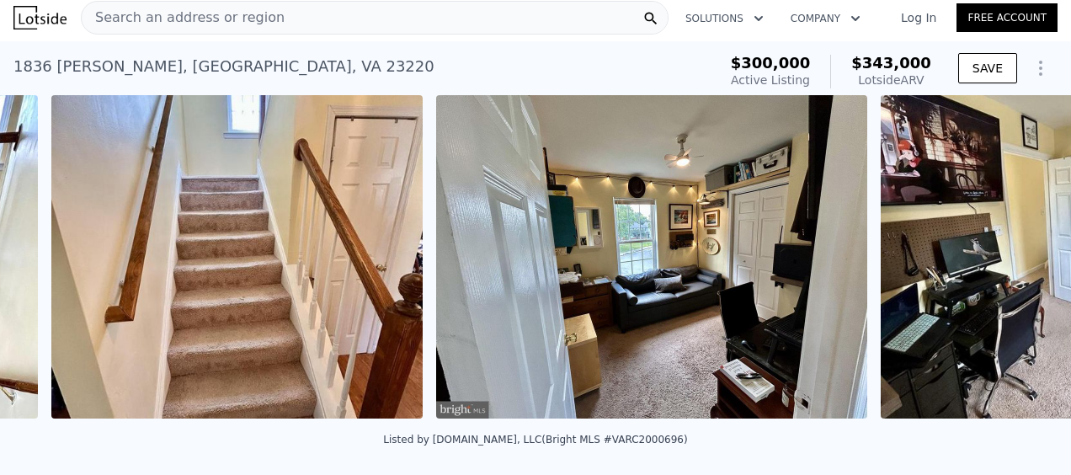
scroll to position [0, 12711]
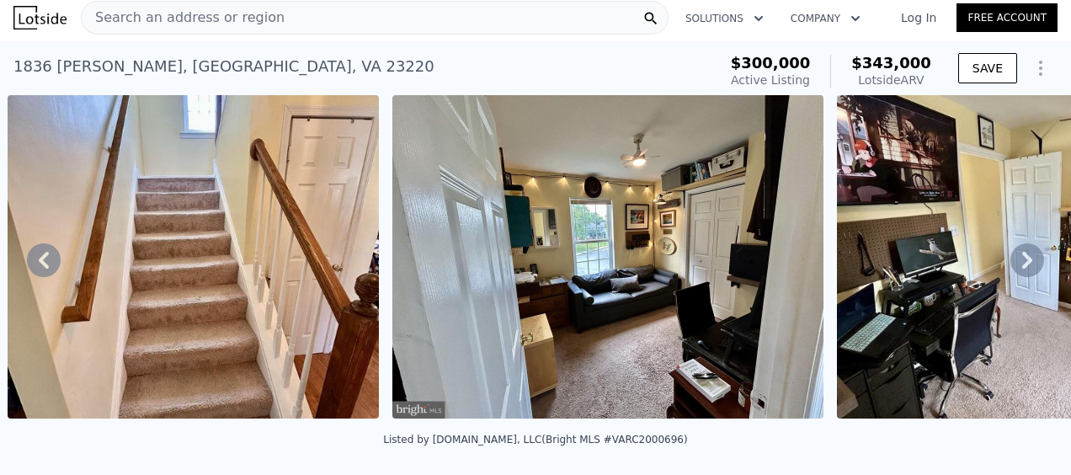
click at [1022, 262] on icon at bounding box center [1027, 260] width 10 height 17
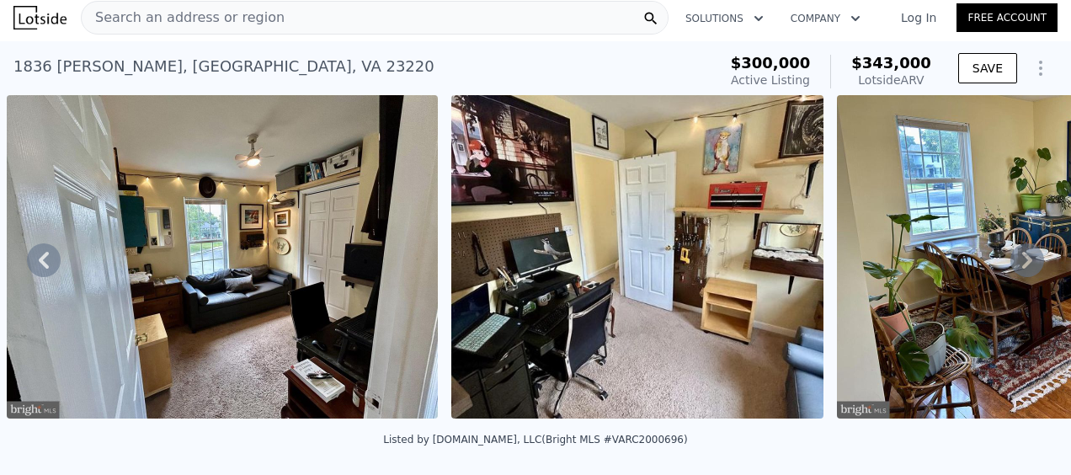
scroll to position [0, 13104]
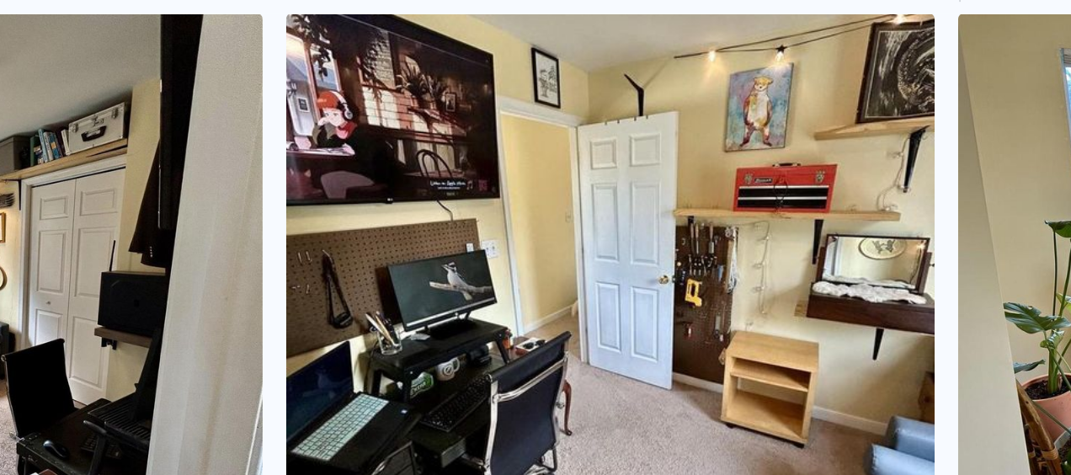
click at [721, 222] on img at bounding box center [630, 256] width 372 height 323
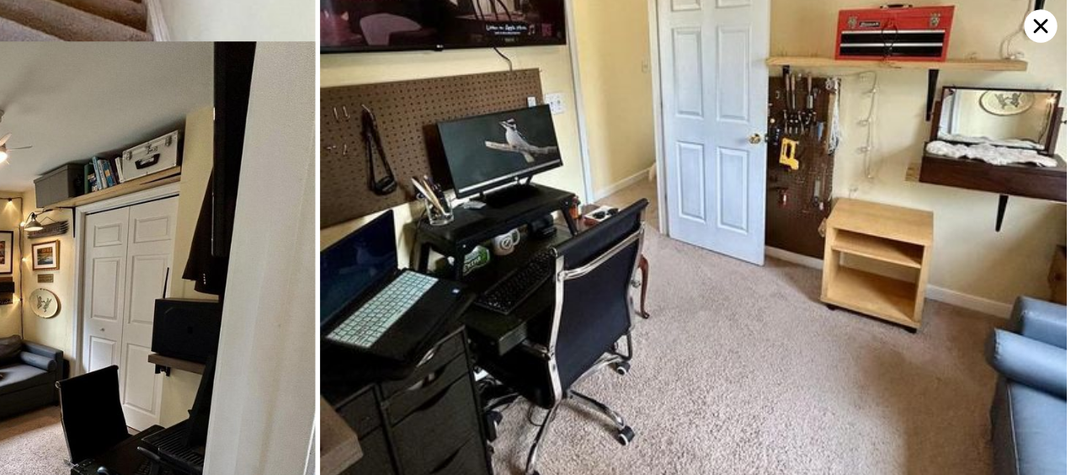
scroll to position [0, 0]
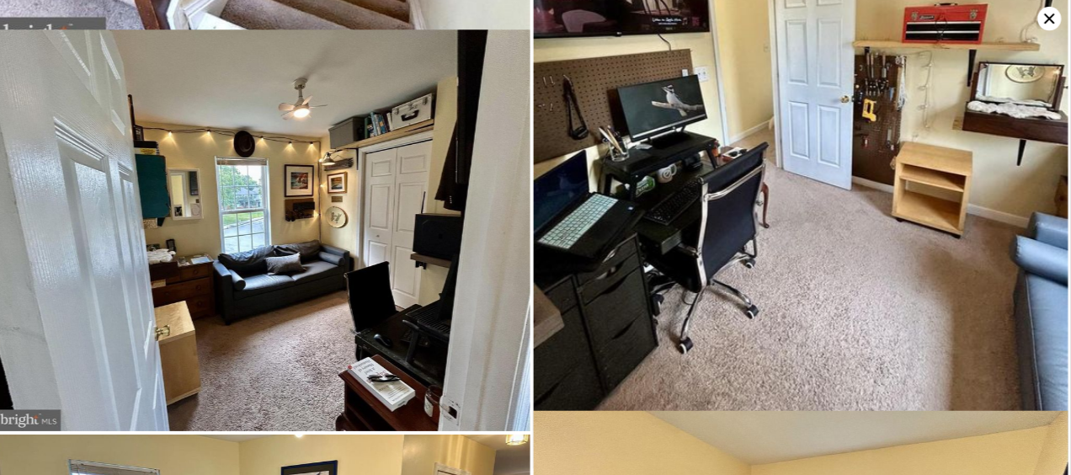
click at [298, 310] on img at bounding box center [268, 228] width 530 height 398
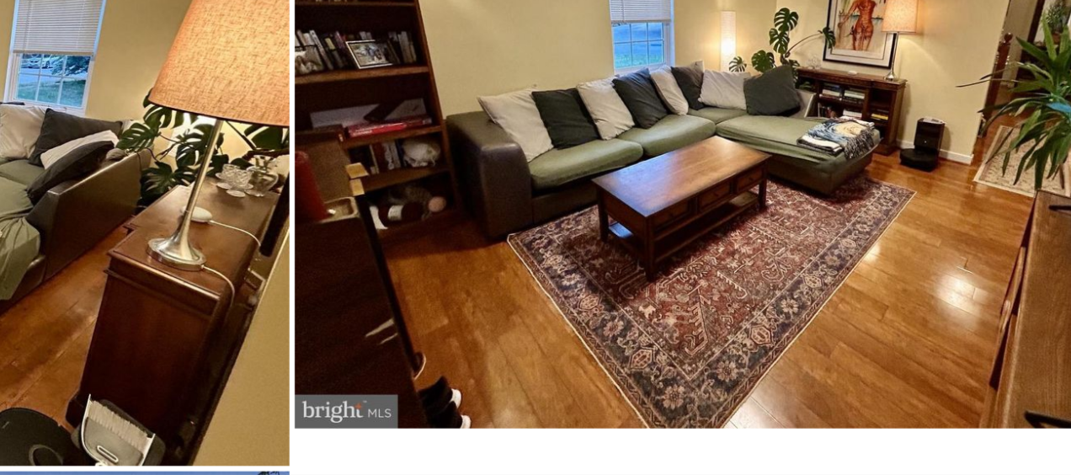
scroll to position [8989, 0]
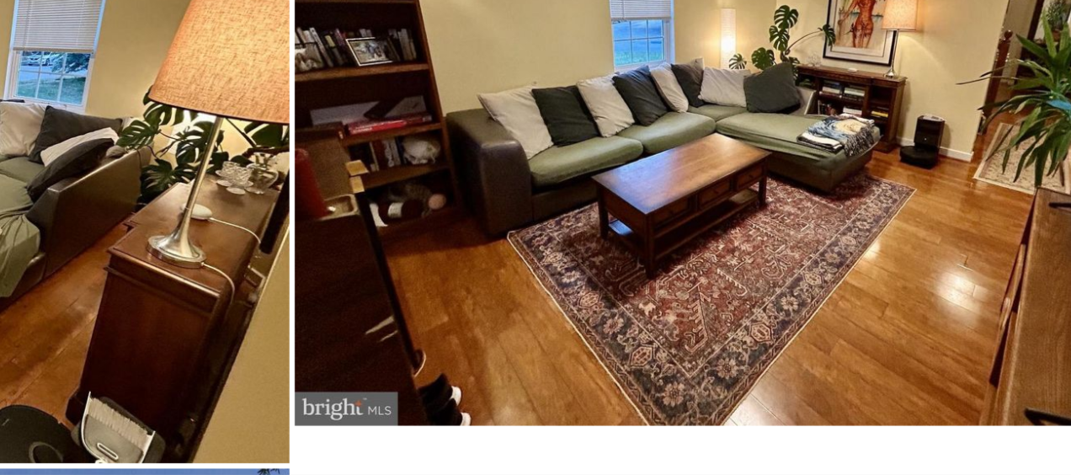
click at [871, 261] on img at bounding box center [802, 245] width 530 height 398
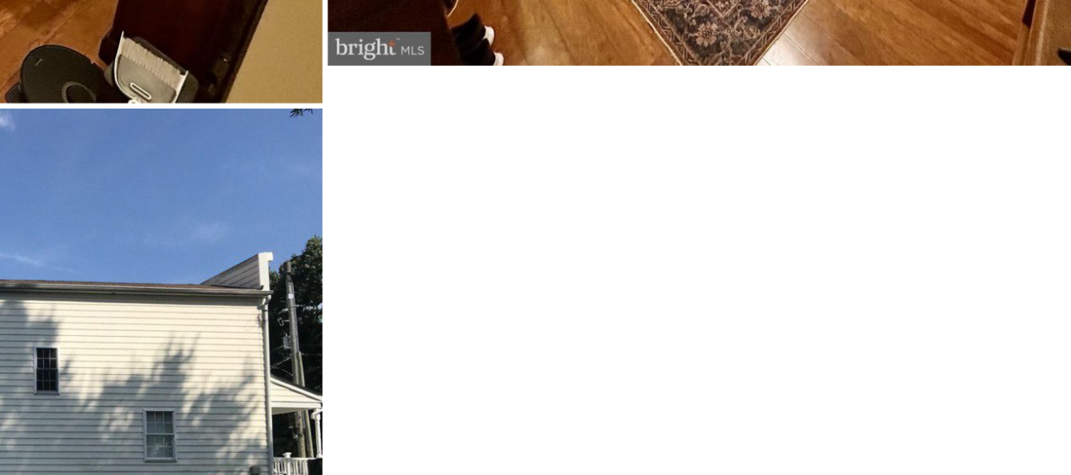
scroll to position [9333, 0]
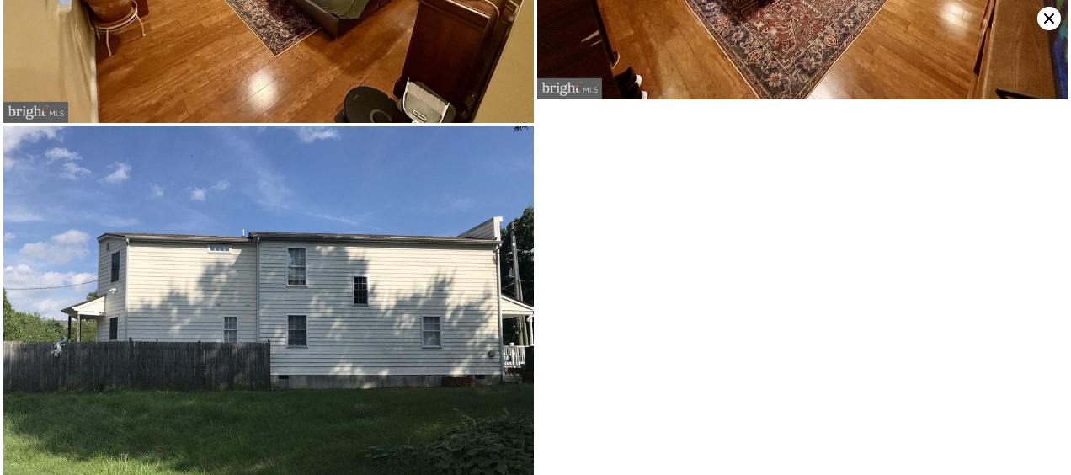
click at [481, 242] on img at bounding box center [268, 325] width 530 height 398
click at [474, 370] on img at bounding box center [268, 325] width 530 height 398
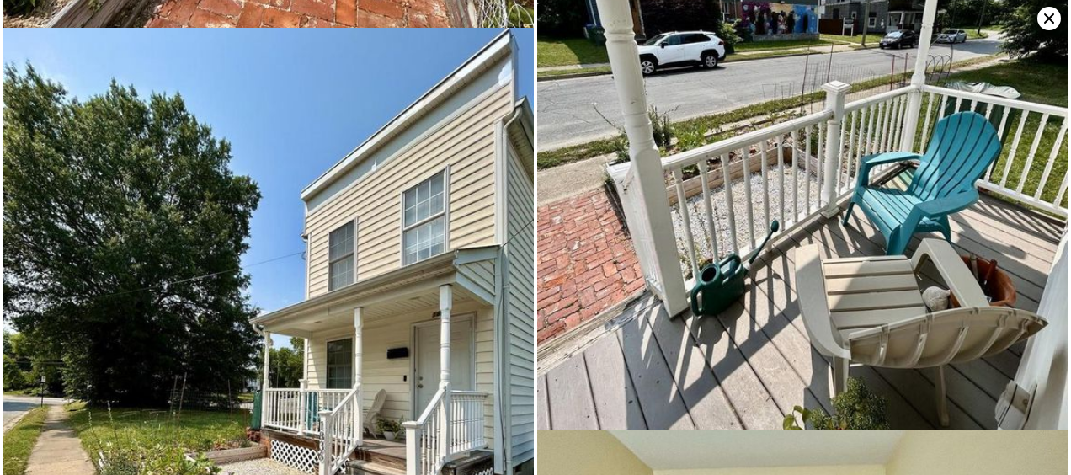
scroll to position [6276, 0]
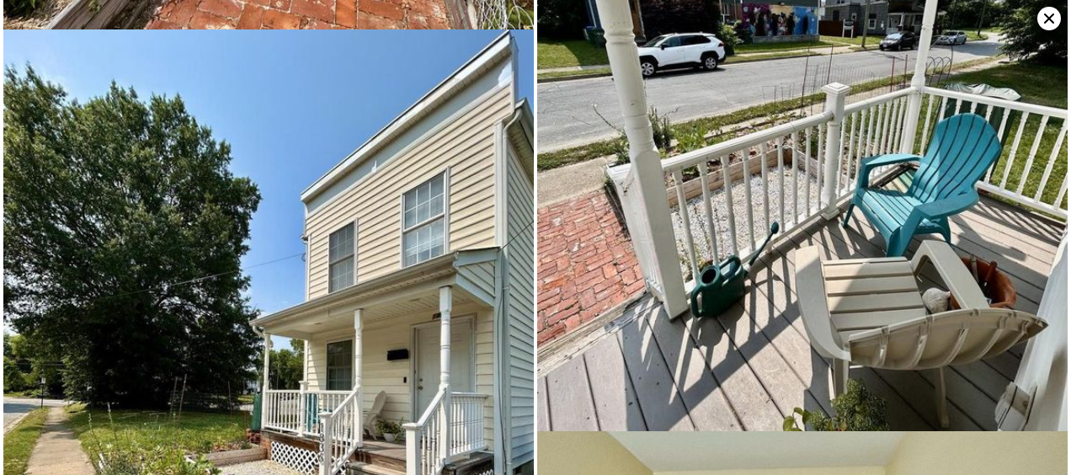
click at [551, 308] on img at bounding box center [802, 134] width 530 height 707
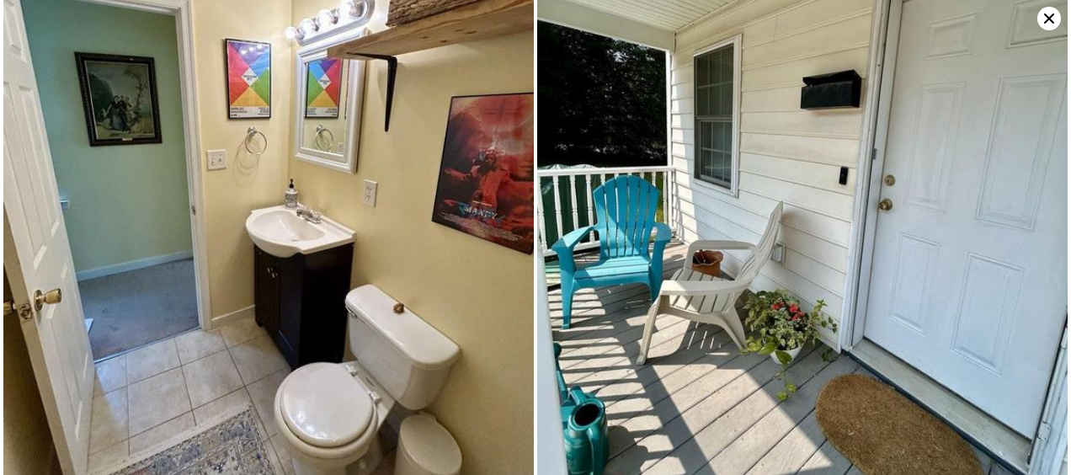
scroll to position [5152, 0]
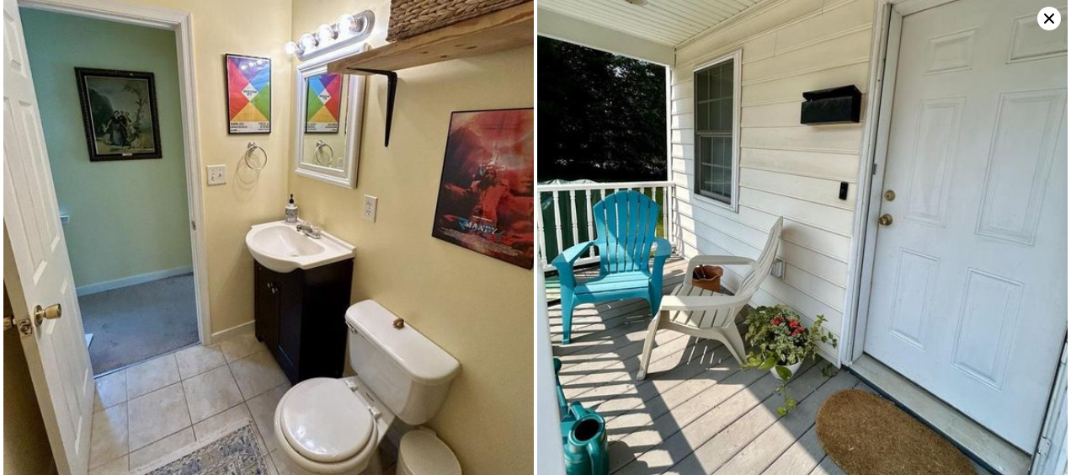
click at [567, 329] on img at bounding box center [802, 207] width 530 height 707
click at [548, 431] on img at bounding box center [802, 207] width 530 height 707
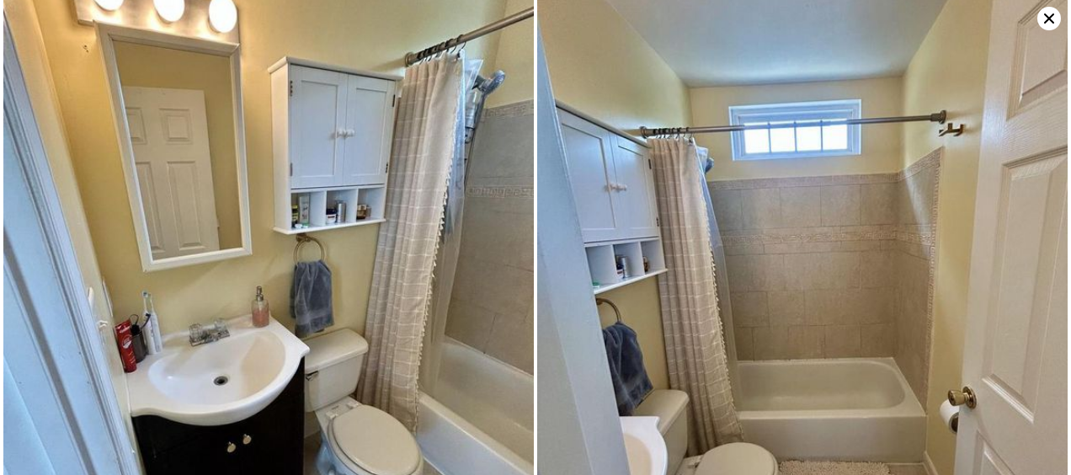
scroll to position [3773, 0]
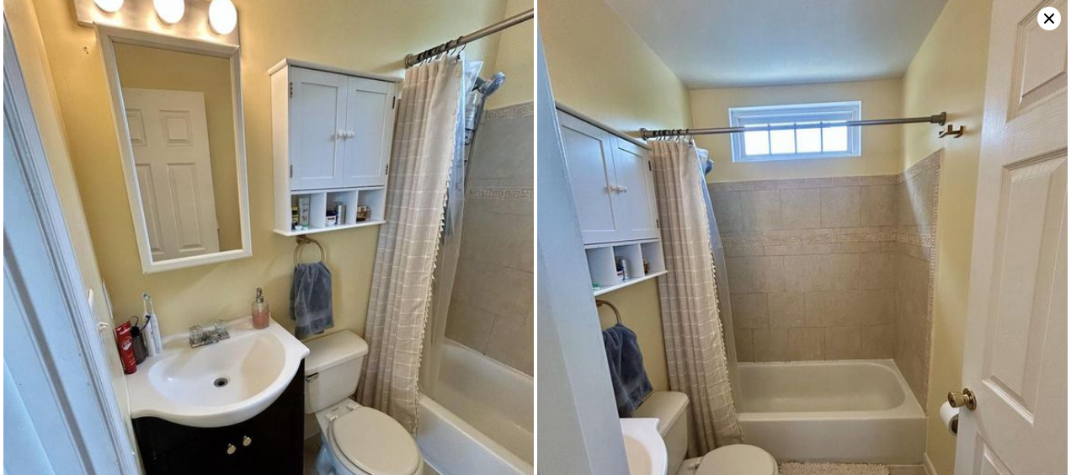
click at [680, 327] on img at bounding box center [802, 286] width 530 height 707
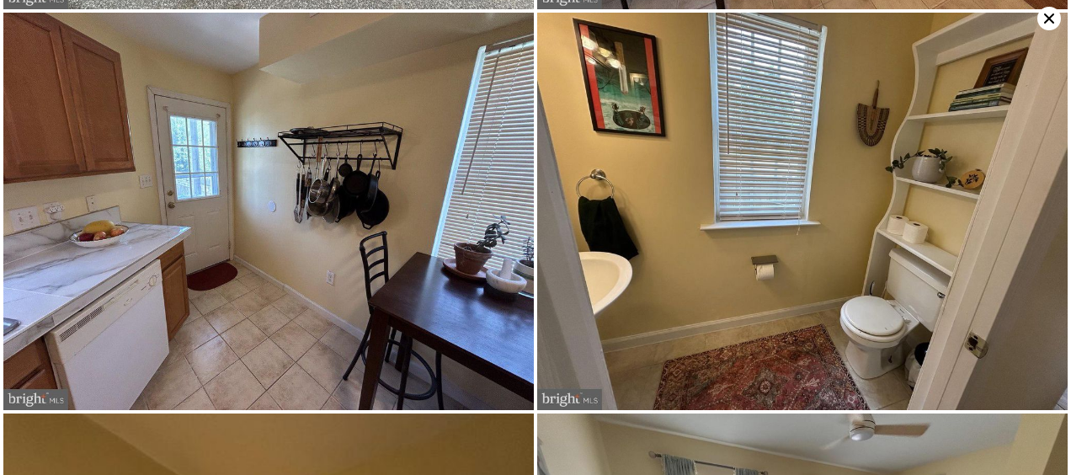
scroll to position [1838, 0]
